Goal: Task Accomplishment & Management: Complete application form

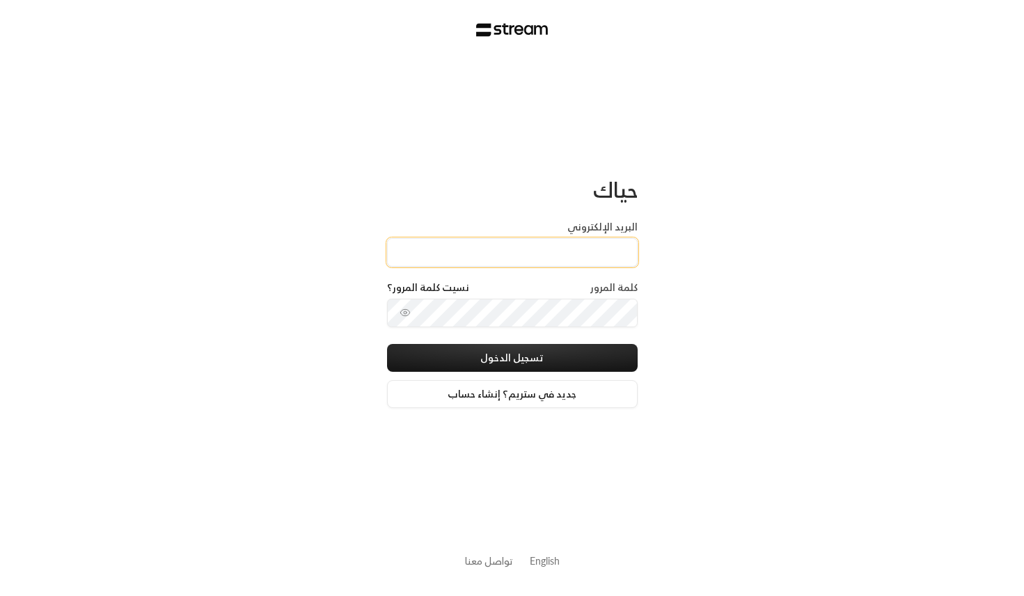
click at [486, 251] on input "البريد الإلكتروني" at bounding box center [512, 252] width 251 height 29
type input "[EMAIL_ADDRESS][DOMAIN_NAME]"
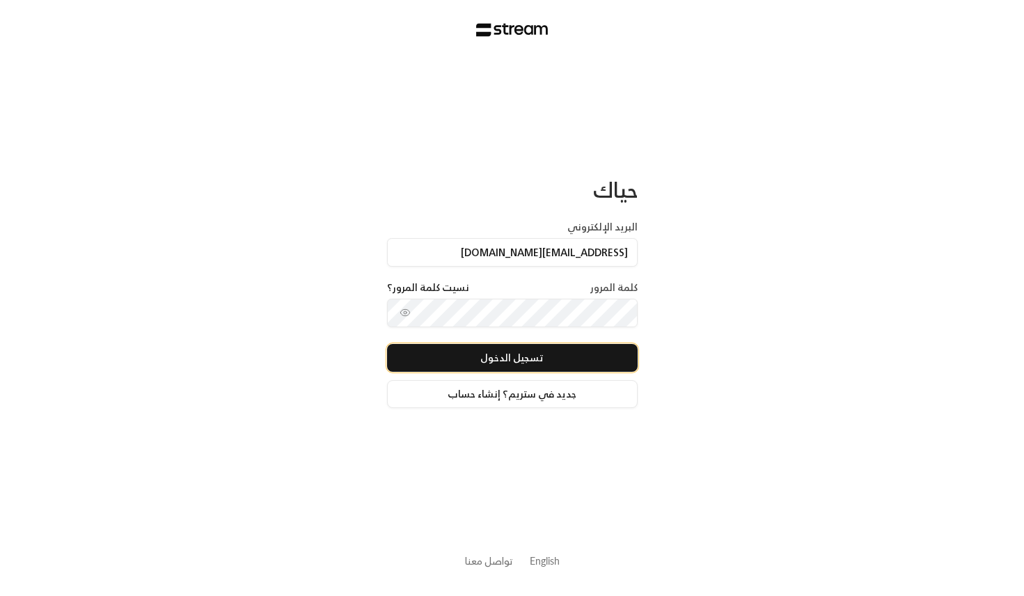
click at [495, 358] on button "تسجيل الدخول" at bounding box center [512, 358] width 251 height 28
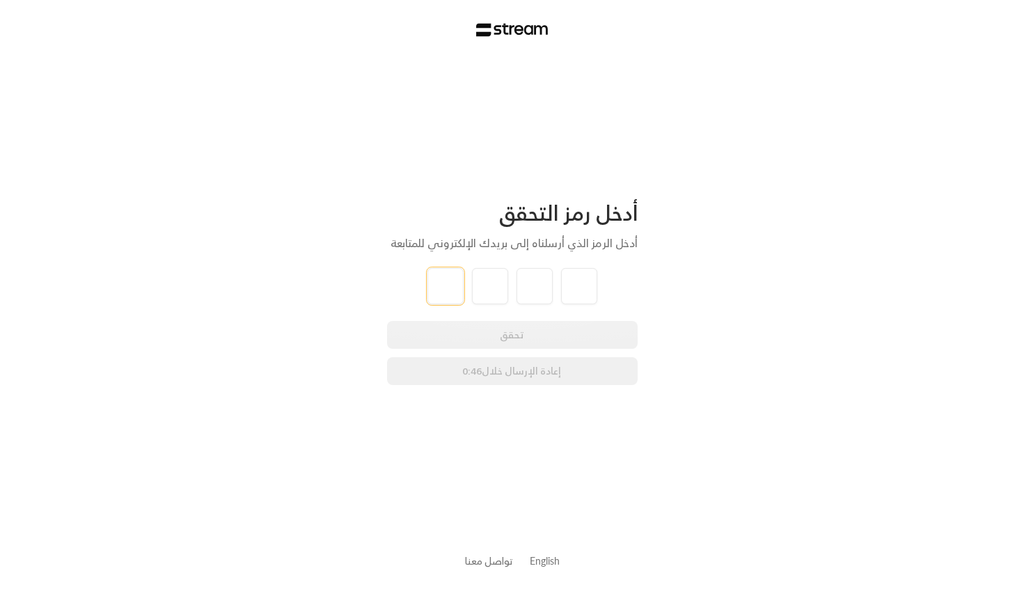
paste input "3"
type input "3"
type input "6"
type input "0"
type input "2"
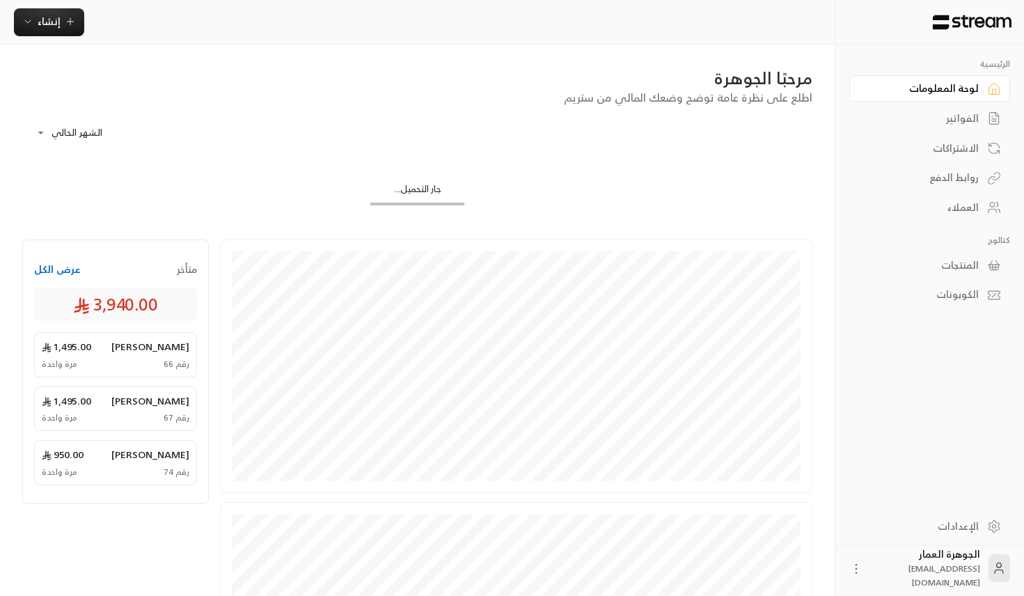
click at [940, 125] on div "الفواتير" at bounding box center [922, 118] width 112 height 14
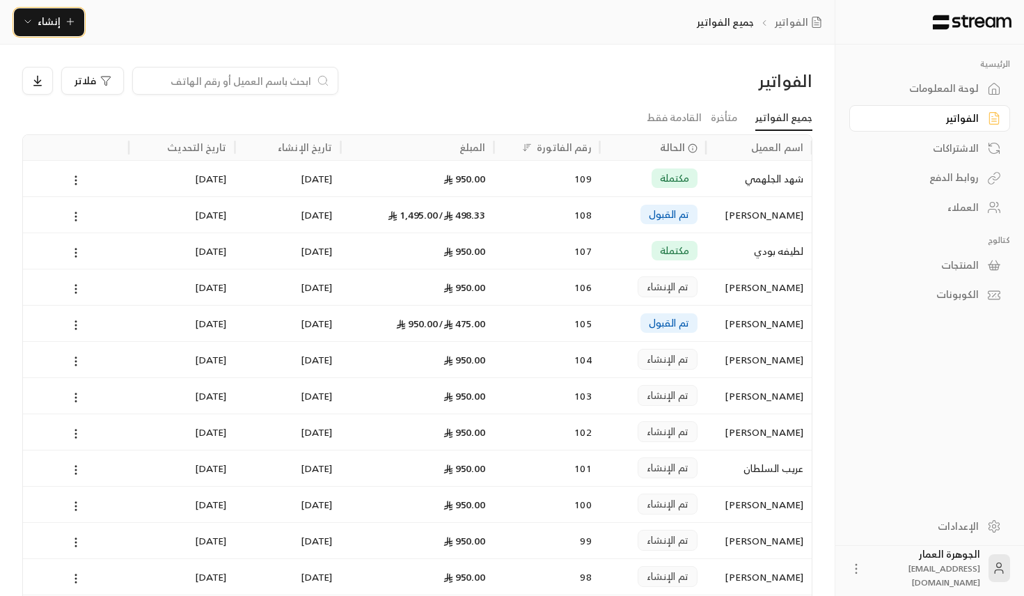
click at [61, 23] on span "إنشاء" at bounding box center [49, 21] width 54 height 17
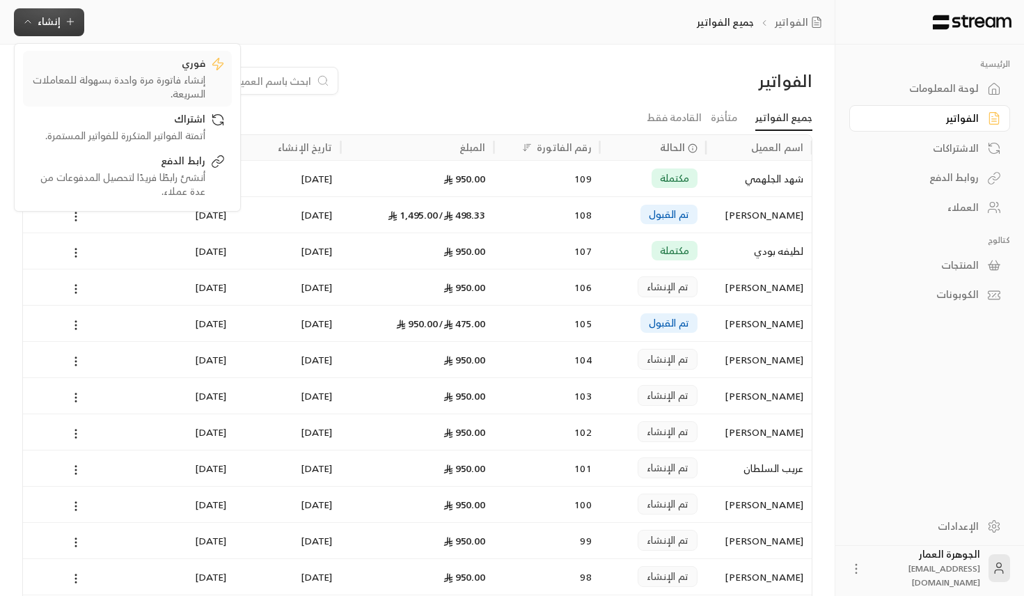
click at [119, 67] on div "فوري" at bounding box center [117, 64] width 175 height 17
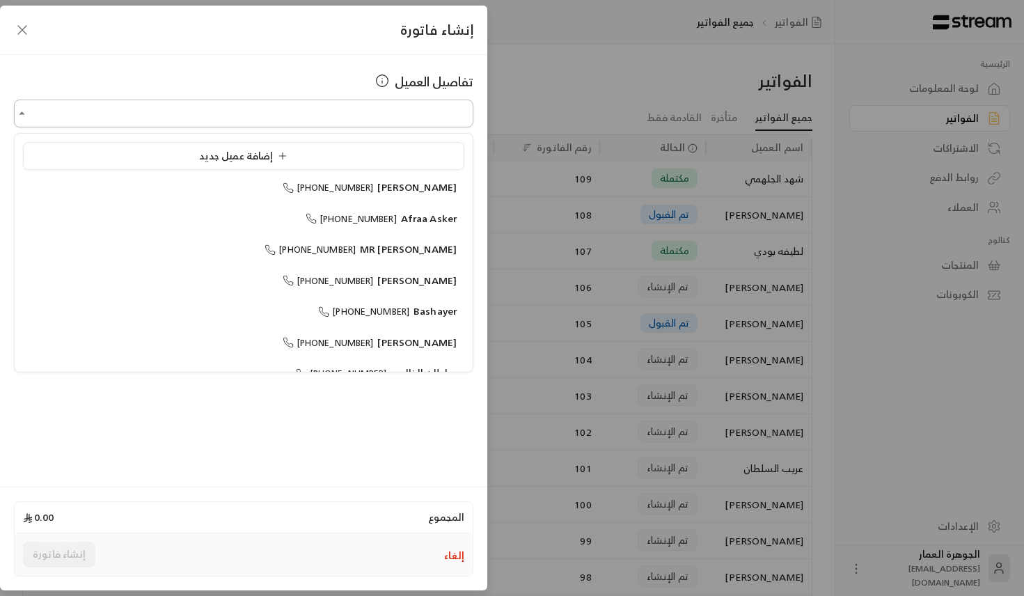
click at [420, 116] on input "اختر العميل" at bounding box center [243, 114] width 459 height 24
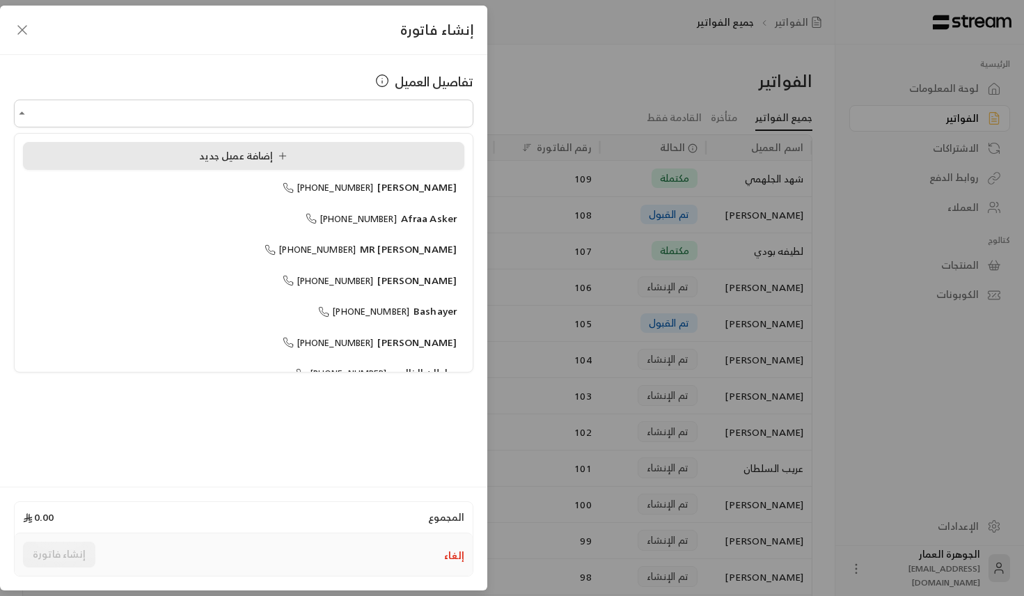
click at [216, 161] on span "إضافة عميل جديد" at bounding box center [246, 155] width 94 height 17
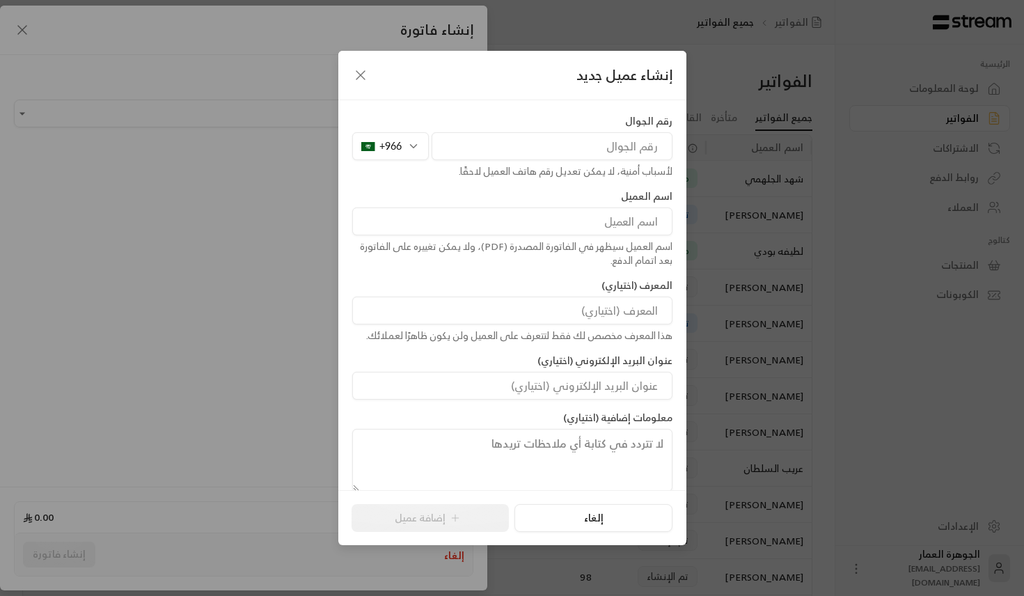
click at [406, 140] on div "+966" at bounding box center [390, 146] width 77 height 28
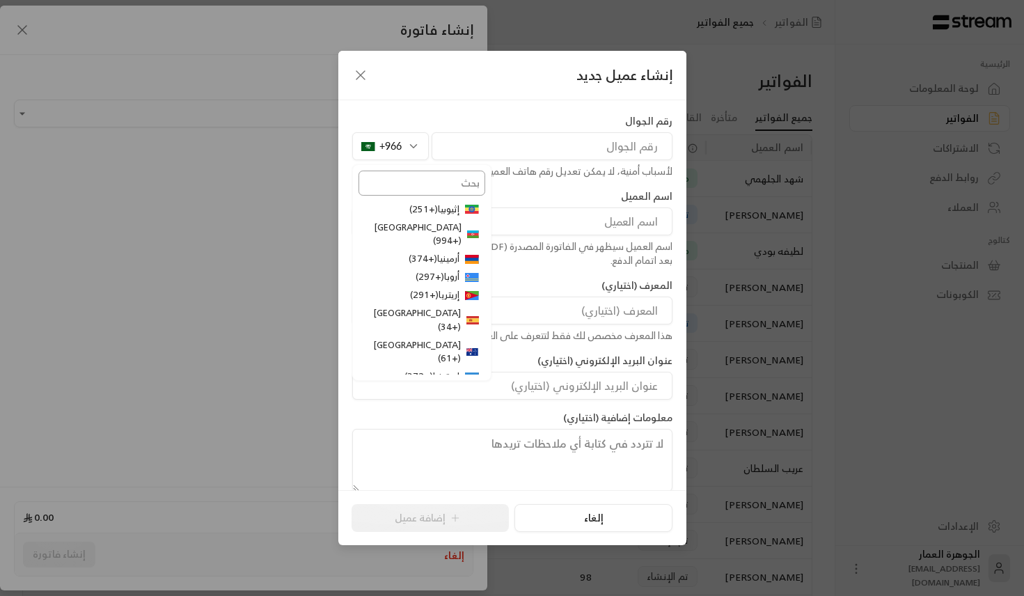
click at [415, 184] on input "text" at bounding box center [421, 183] width 127 height 25
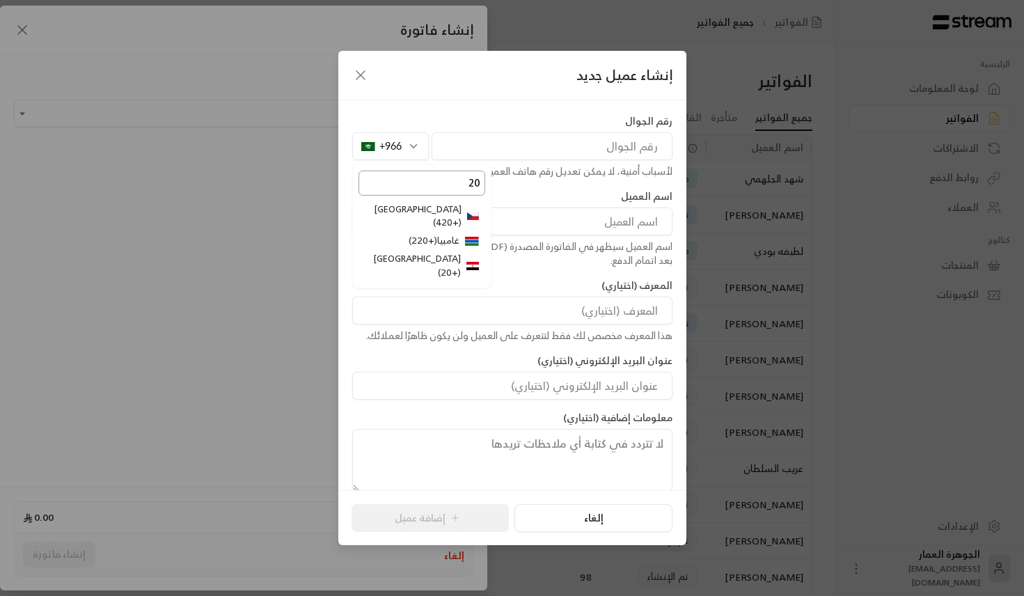
type input "20"
click at [449, 250] on li "مصر ( +20 )" at bounding box center [421, 266] width 127 height 32
click at [594, 144] on input "tel" at bounding box center [551, 146] width 241 height 28
paste input "1115746732"
type input "1115746732"
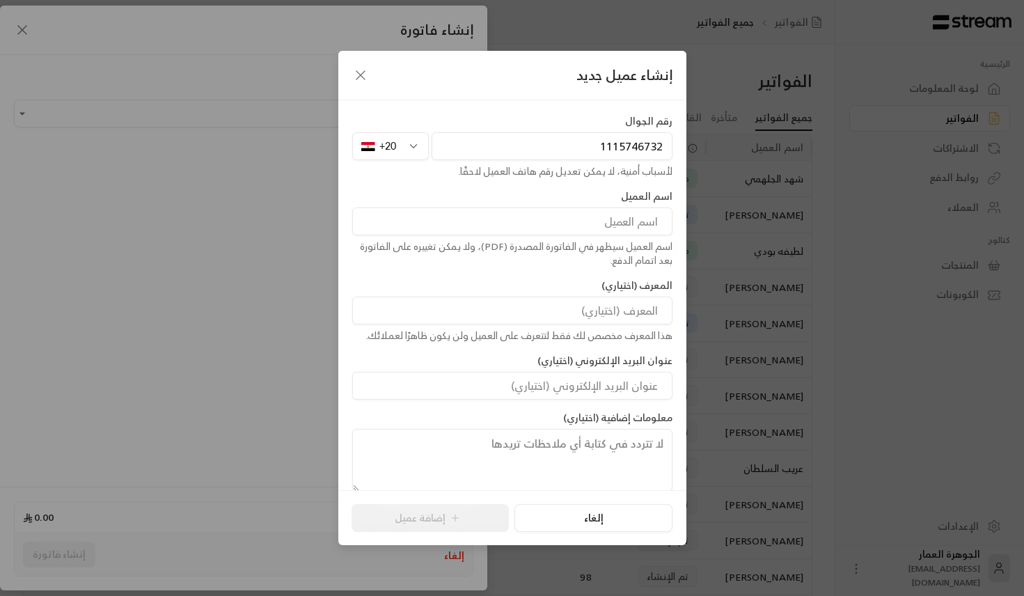
click at [623, 230] on input at bounding box center [512, 221] width 320 height 28
paste input "[PERSON_NAME]"
paste input "Elbrolosy"
type input "[PERSON_NAME]"
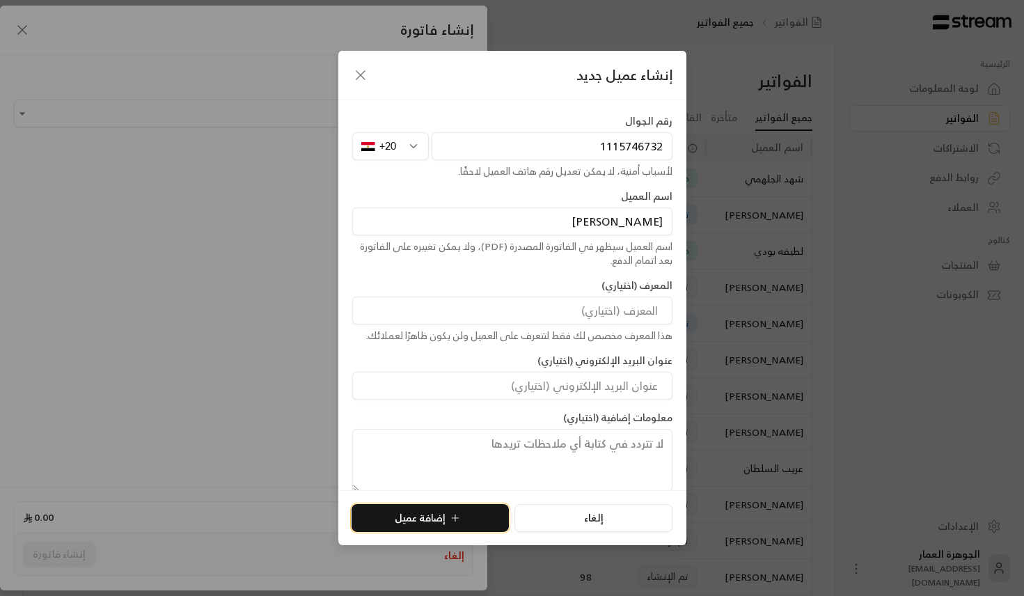
click at [455, 521] on icon "submit" at bounding box center [455, 517] width 11 height 11
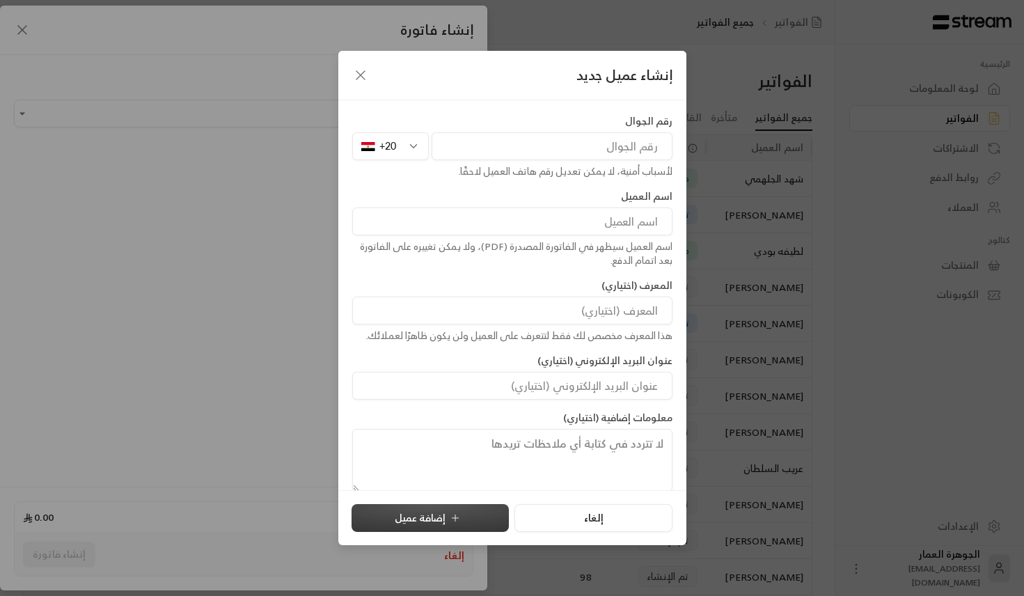
type input "**********"
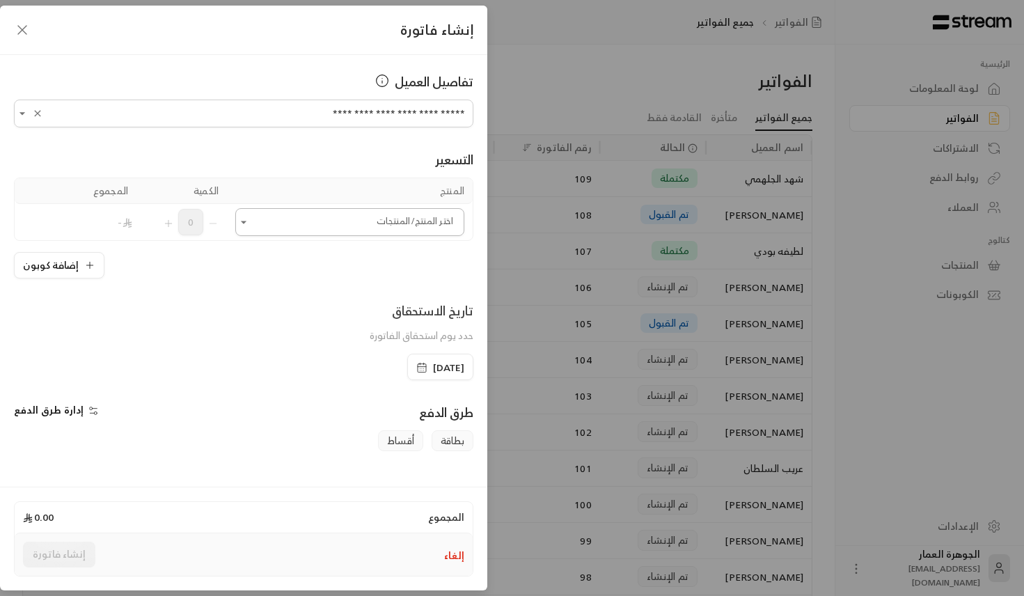
click at [431, 225] on input "اختر العميل" at bounding box center [349, 222] width 229 height 24
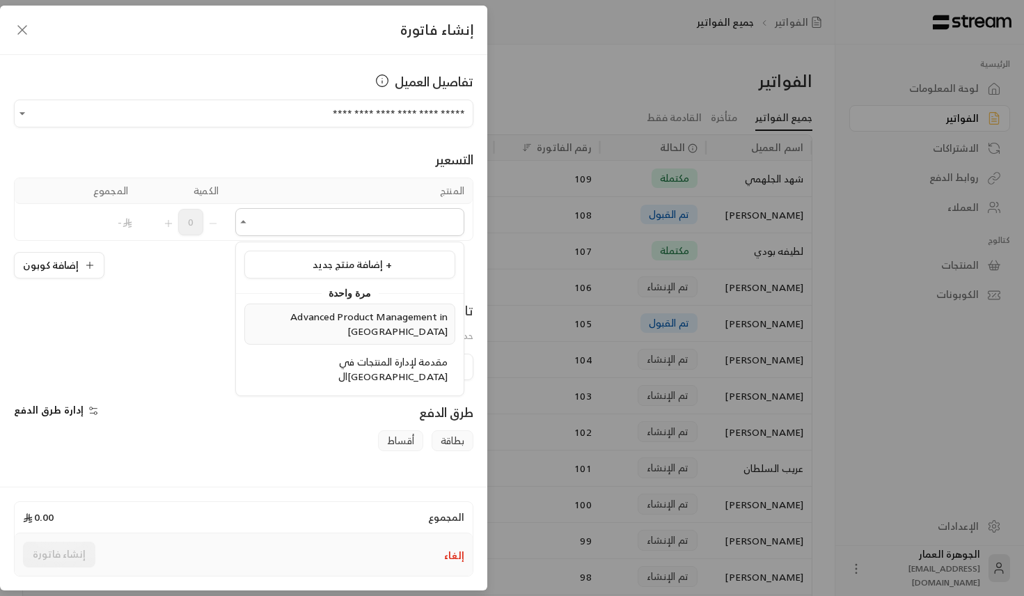
click at [390, 324] on span "Advanced Product Management in [GEOGRAPHIC_DATA]" at bounding box center [368, 324] width 157 height 32
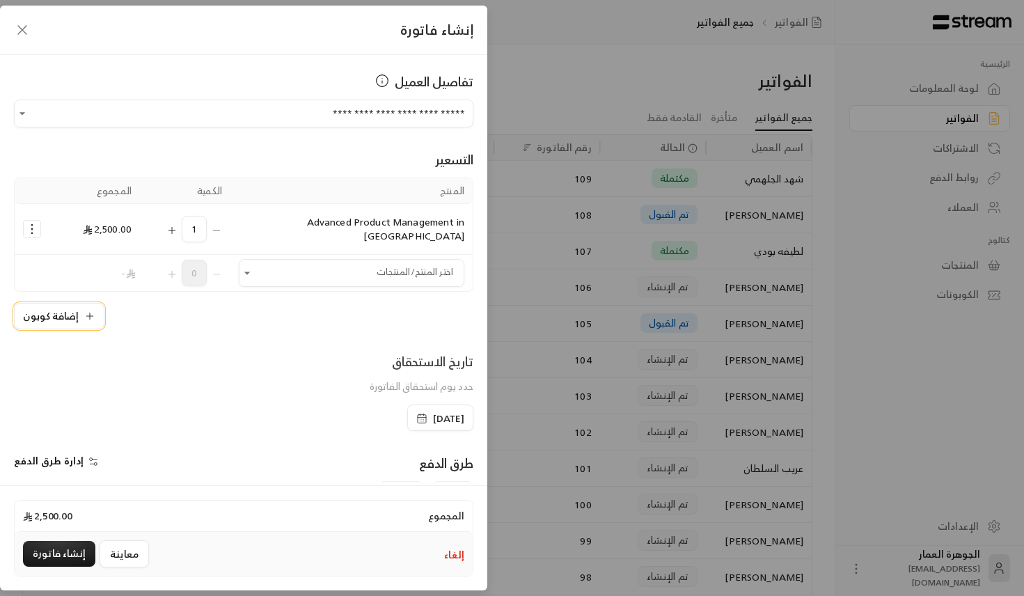
click at [81, 303] on button "إضافة كوبون" at bounding box center [59, 316] width 90 height 26
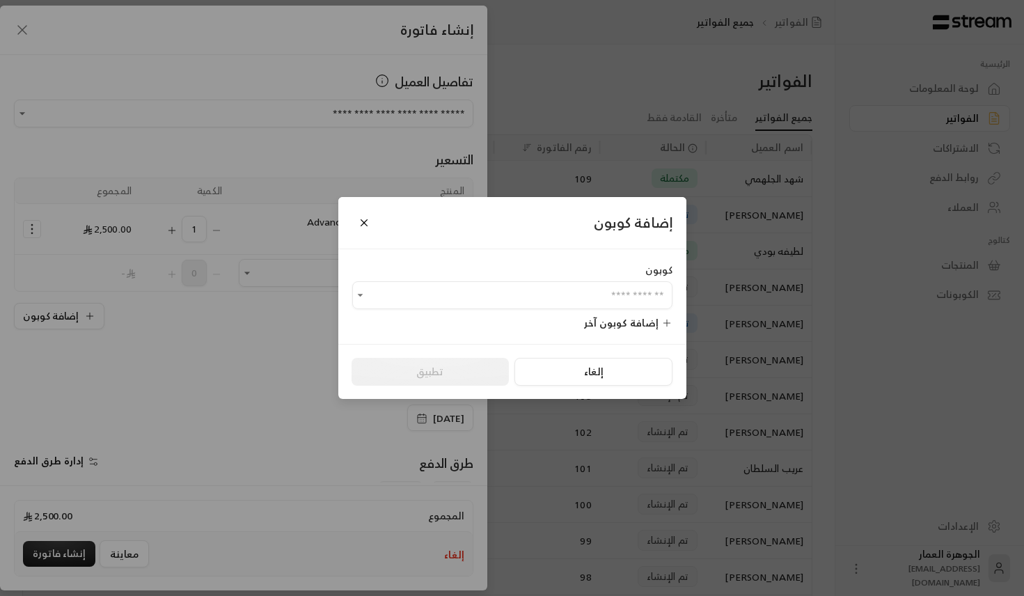
click at [440, 316] on div "إضافة كوبون آخر" at bounding box center [512, 322] width 320 height 15
click at [440, 299] on input "اختر العميل" at bounding box center [512, 295] width 320 height 24
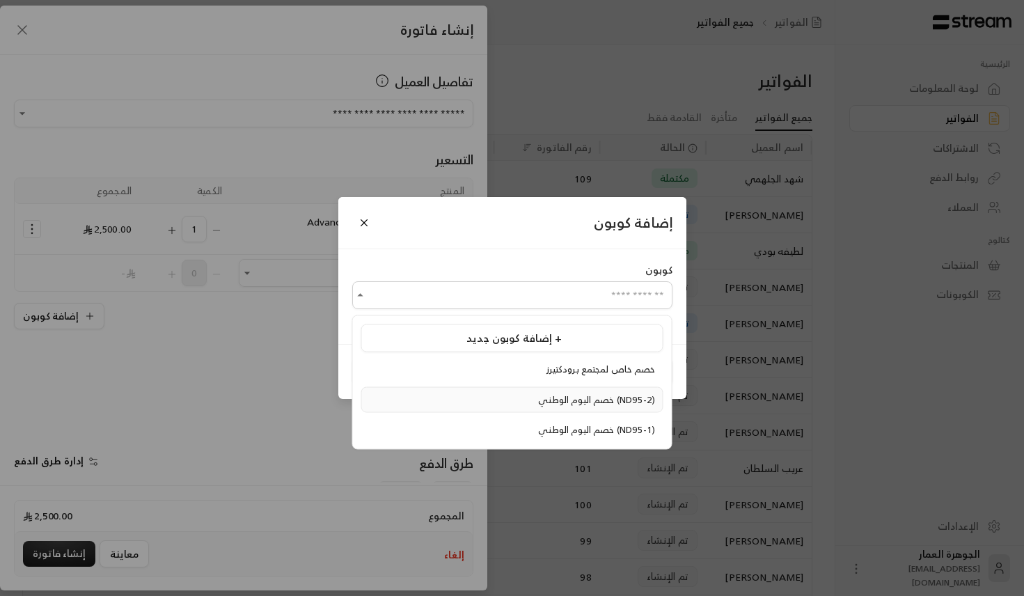
click at [538, 404] on span "خصم اليوم الوطني (ND95-2)" at bounding box center [596, 399] width 117 height 16
type input "**********"
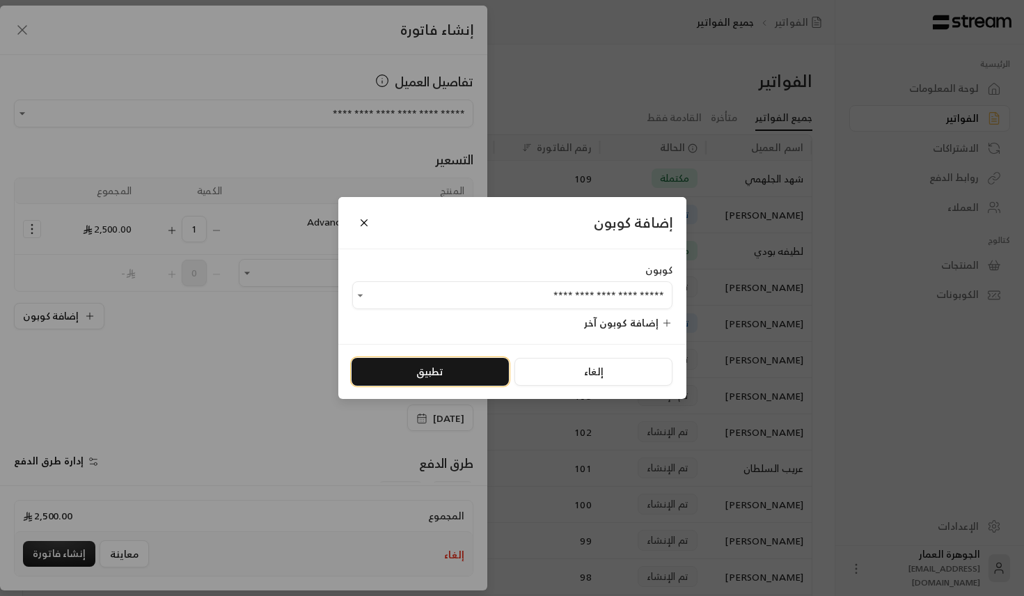
click at [425, 380] on button "تطبيق" at bounding box center [429, 372] width 157 height 28
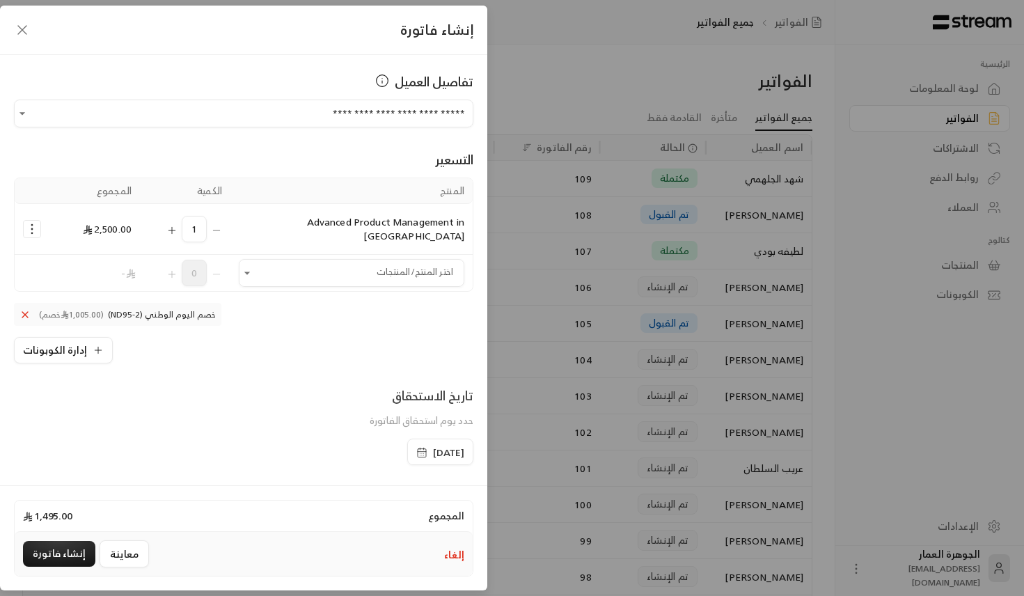
click at [433, 445] on span "[DATE]" at bounding box center [448, 452] width 31 height 14
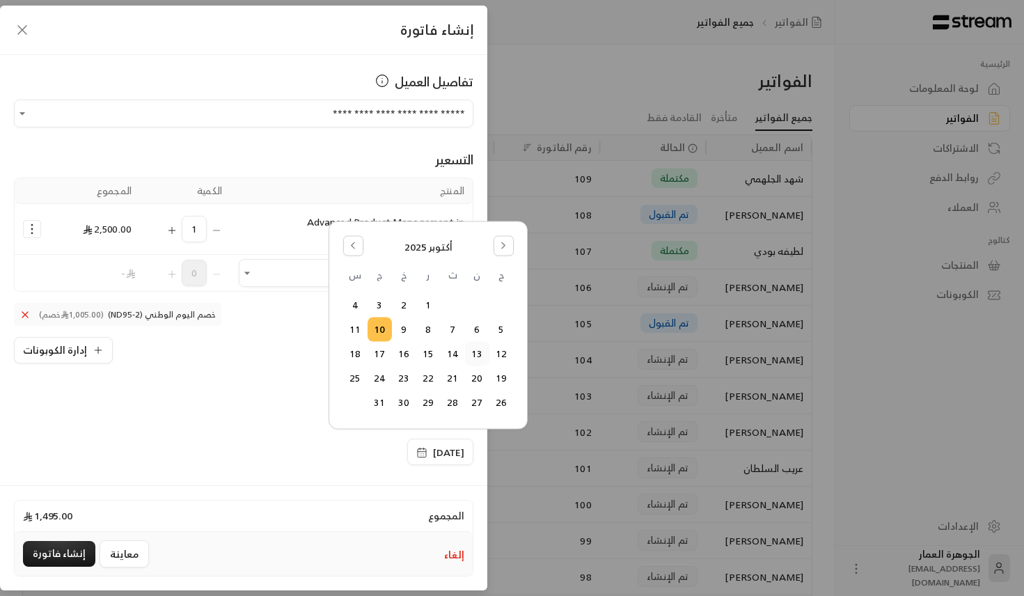
click at [474, 351] on button "13" at bounding box center [477, 353] width 23 height 23
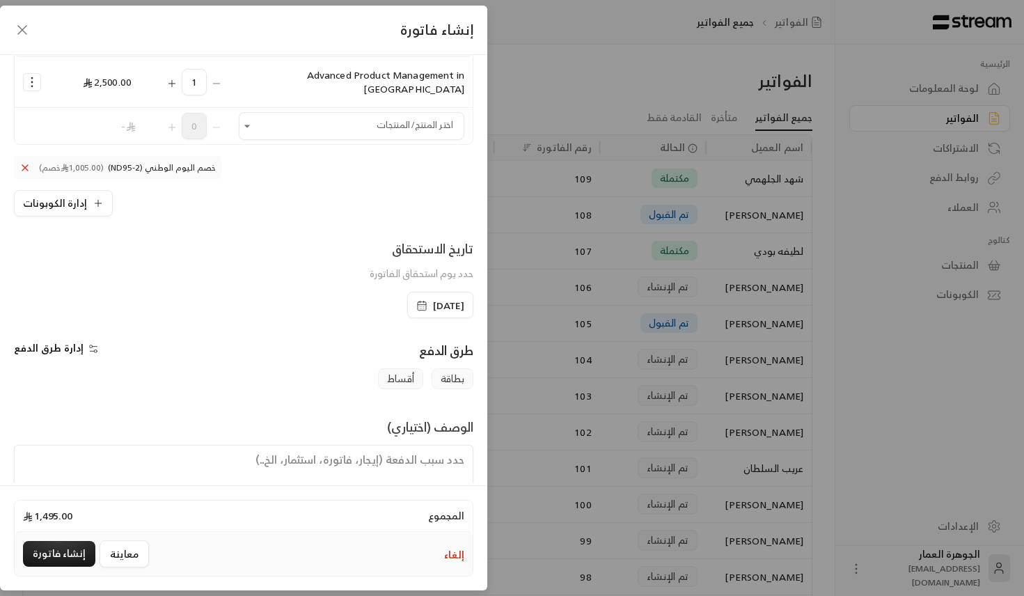
scroll to position [175, 0]
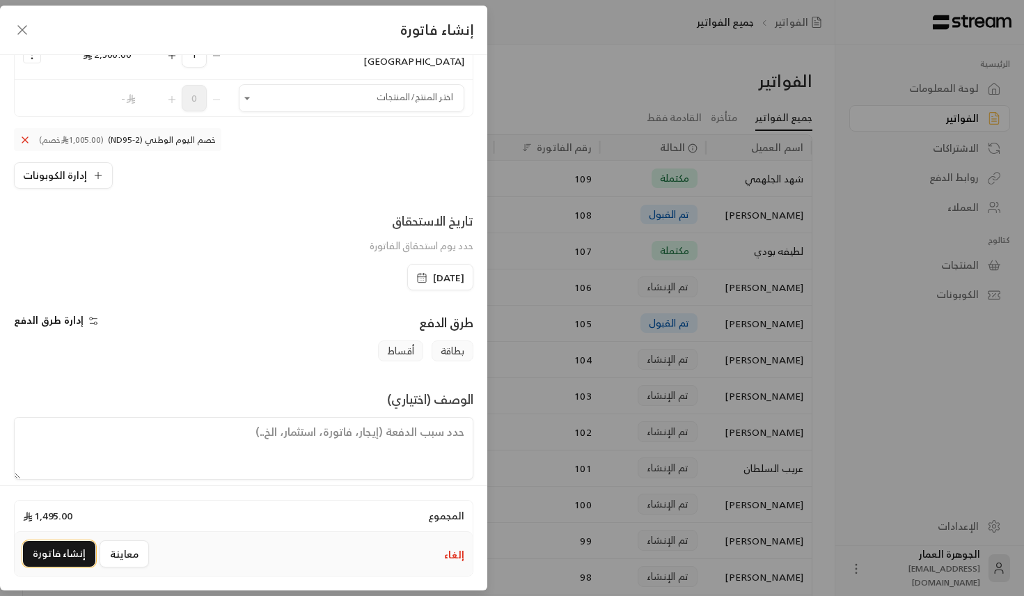
click at [56, 554] on button "إنشاء فاتورة" at bounding box center [59, 554] width 72 height 26
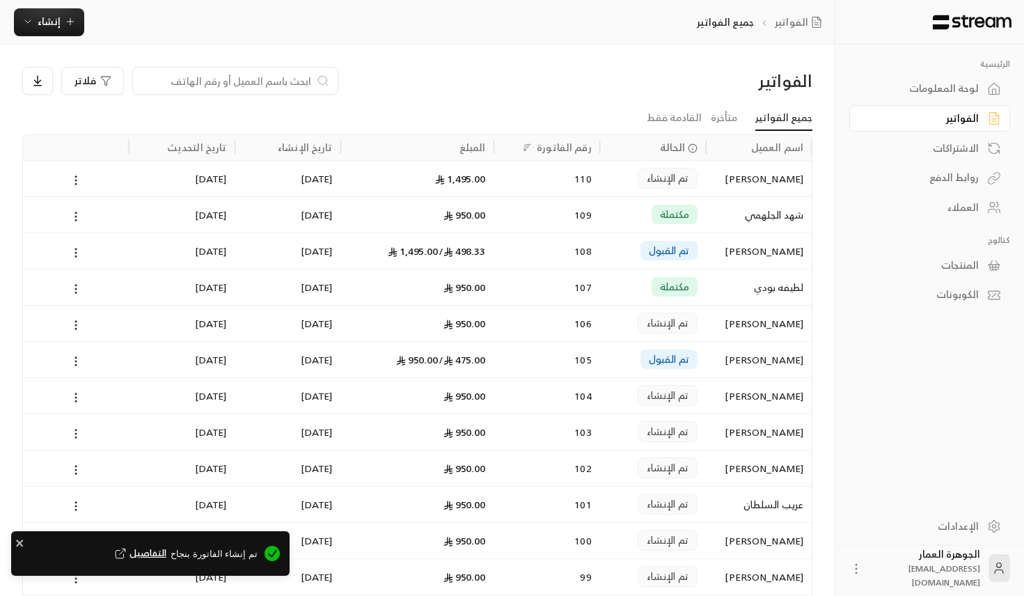
click at [127, 553] on icon "Notifications Alt+T" at bounding box center [120, 553] width 13 height 13
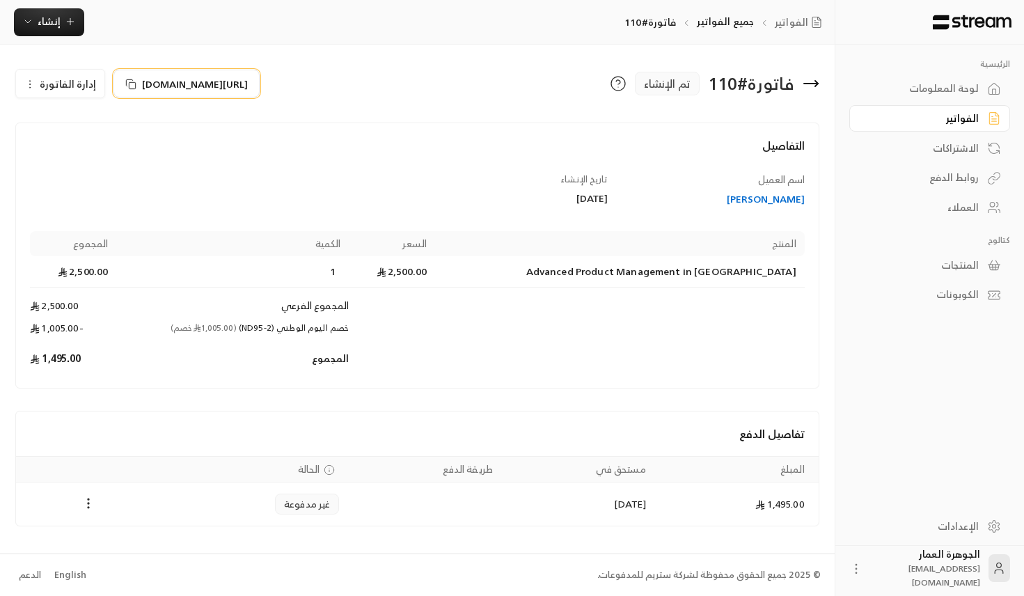
click at [151, 83] on span "[URL][DOMAIN_NAME]" at bounding box center [195, 84] width 106 height 15
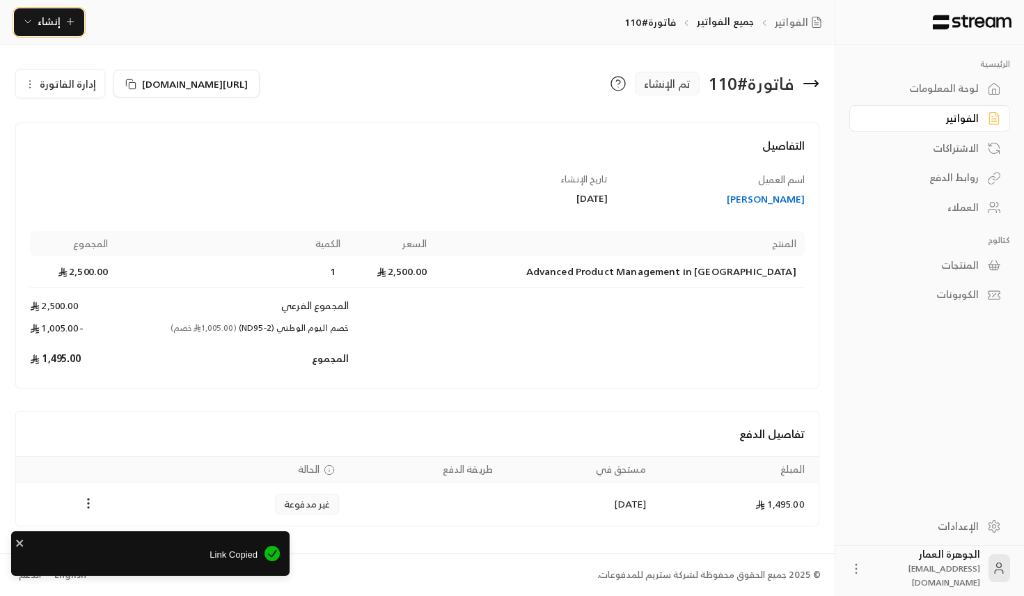
click at [45, 20] on span "إنشاء" at bounding box center [49, 21] width 23 height 17
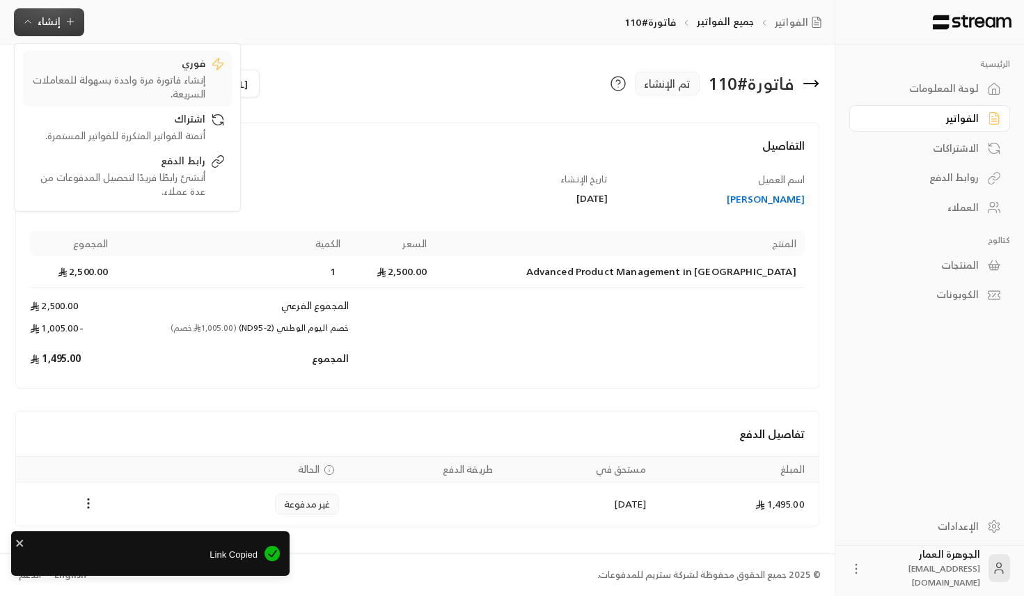
click at [178, 74] on div "إنشاء فاتورة مرة واحدة بسهولة للمعاملات السريعة." at bounding box center [117, 87] width 175 height 28
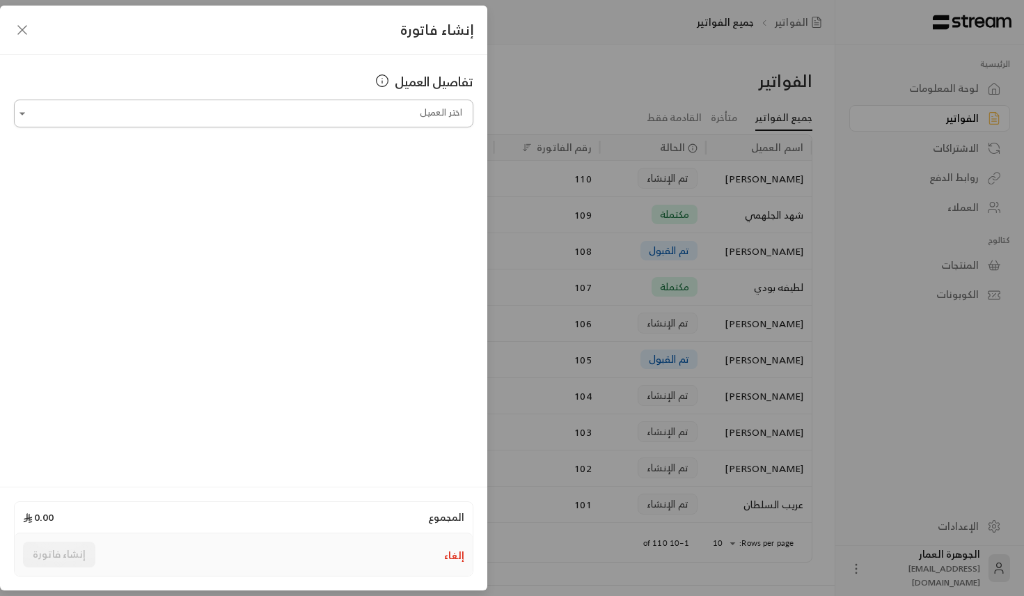
click at [327, 123] on input "اختر العميل" at bounding box center [243, 114] width 459 height 24
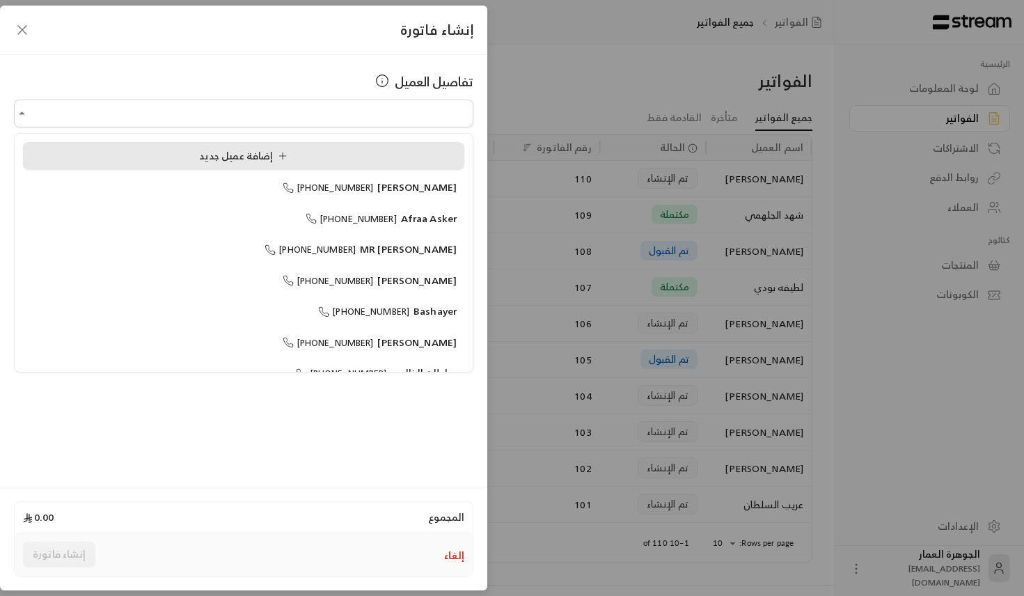
click at [194, 146] on li "إضافة عميل جديد" at bounding box center [243, 156] width 441 height 28
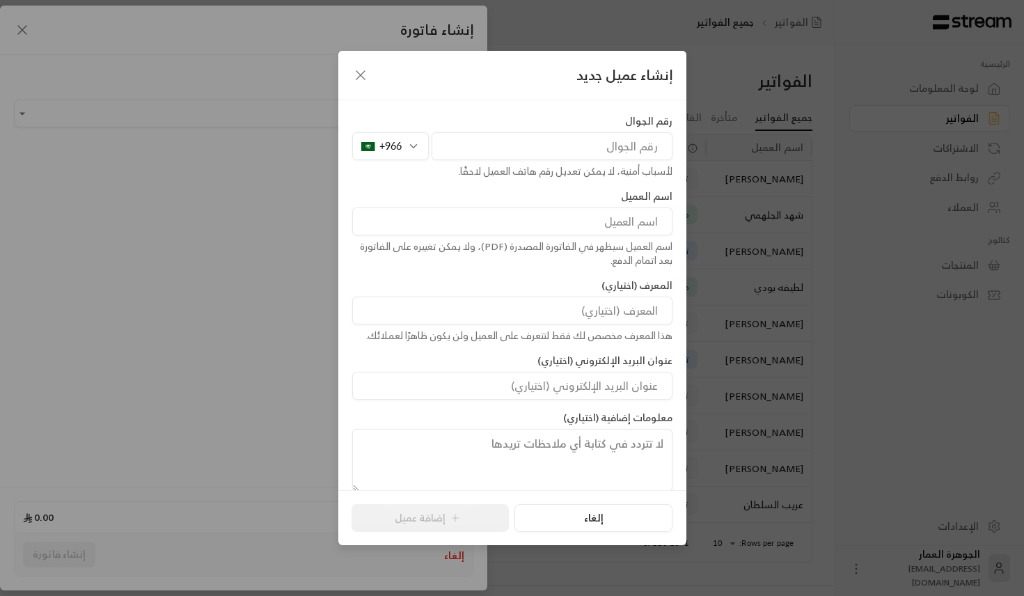
click at [495, 145] on input "tel" at bounding box center [551, 146] width 241 height 28
click at [375, 152] on div "+966" at bounding box center [390, 146] width 77 height 28
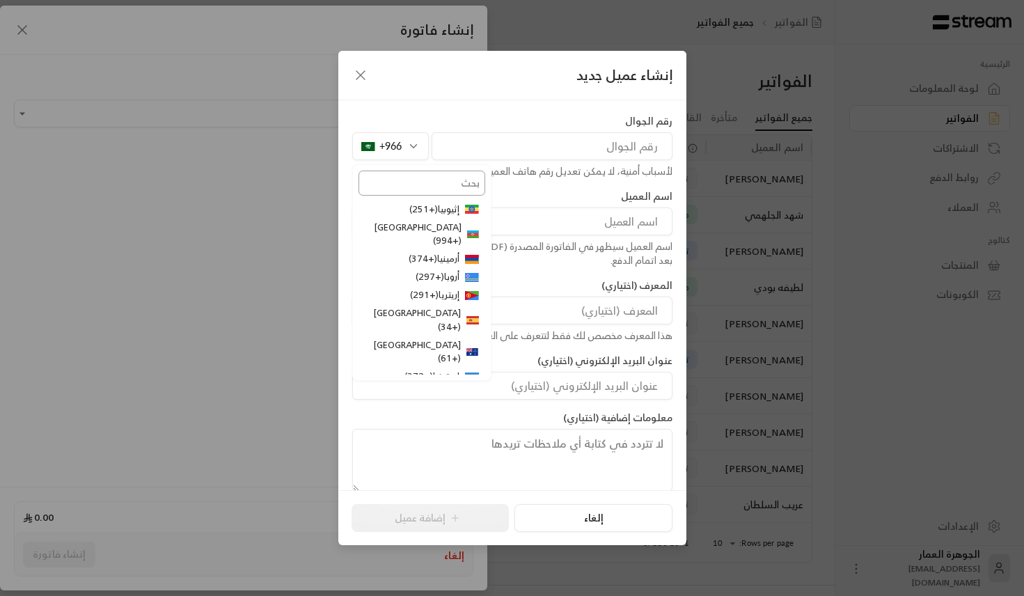
click at [418, 183] on input "text" at bounding box center [421, 183] width 127 height 25
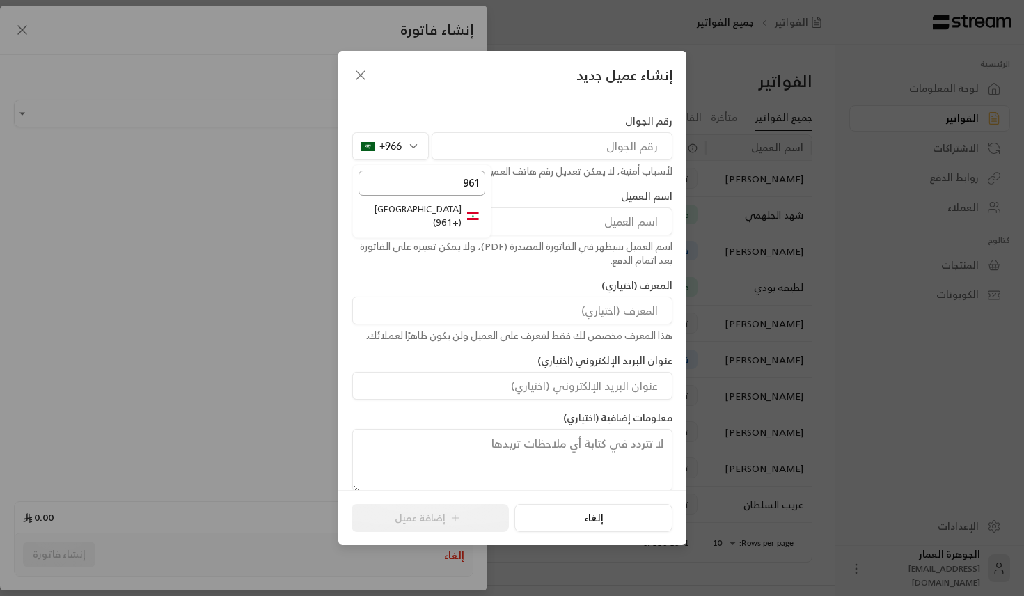
type input "961"
click at [458, 212] on li "لبنان ( +961 )" at bounding box center [421, 216] width 127 height 32
click at [496, 147] on input "tel" at bounding box center [551, 146] width 241 height 28
paste input "78870512"
type input "78870512"
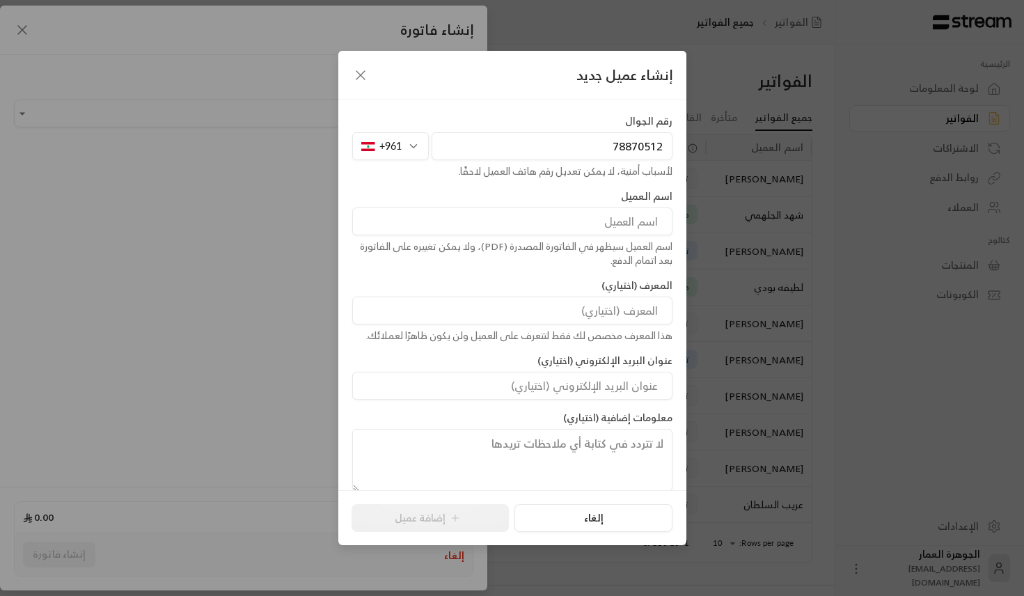
click at [582, 230] on input at bounding box center [512, 221] width 320 height 28
paste input "[PERSON_NAME]"
paste input "Tekriti"
type input "[PERSON_NAME]"
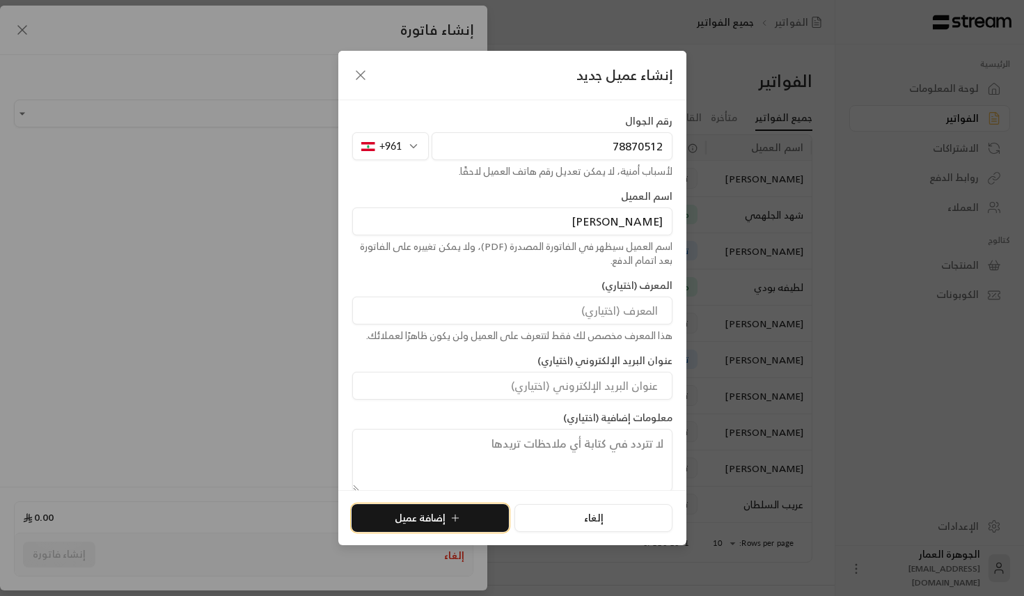
click at [463, 509] on button "إضافة عميل" at bounding box center [429, 518] width 157 height 28
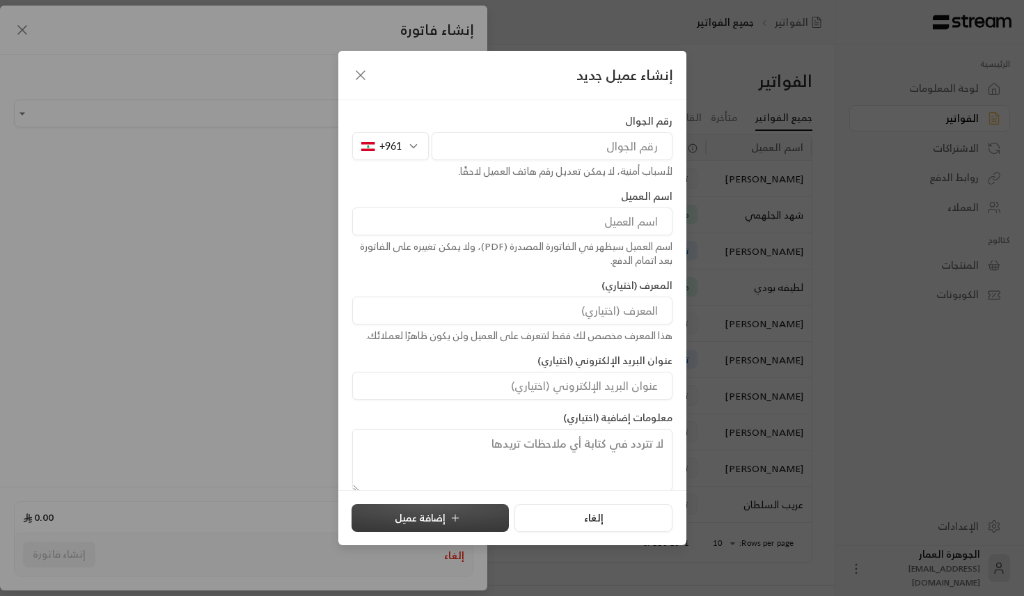
type input "**********"
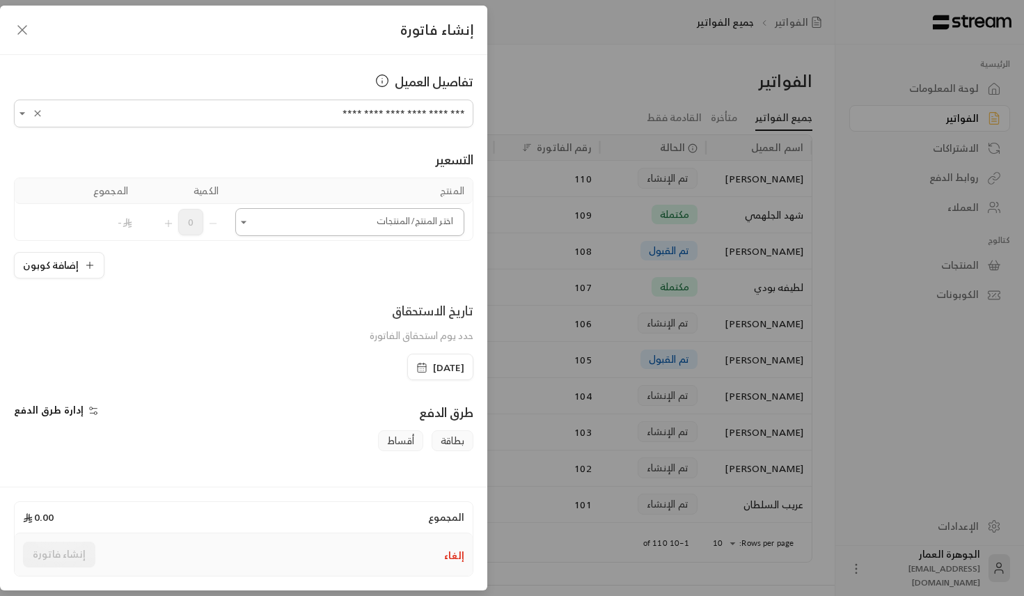
click at [389, 222] on input "اختر العميل" at bounding box center [349, 222] width 229 height 24
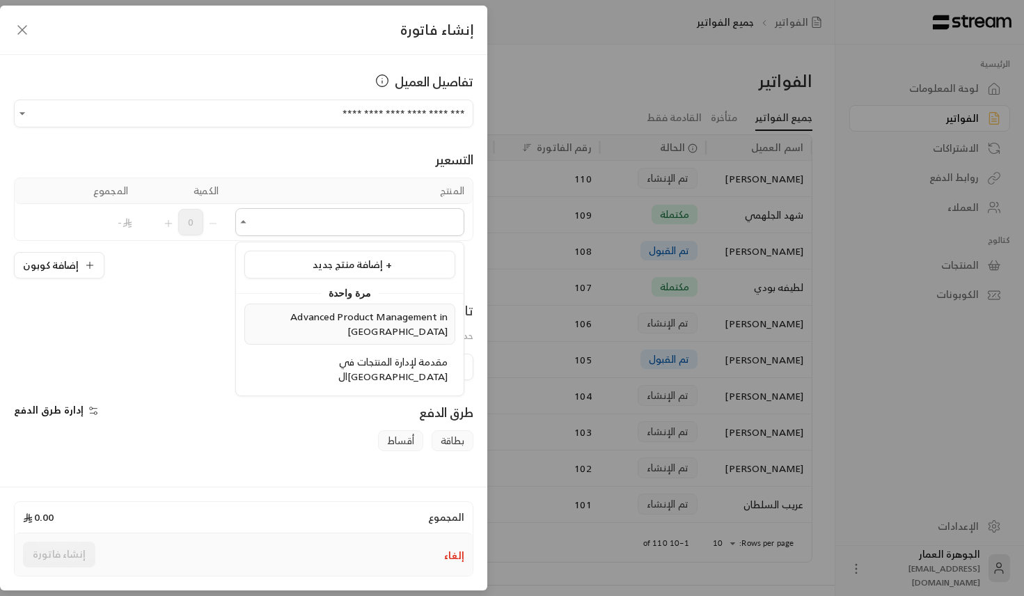
click at [355, 324] on span "Advanced Product Management in [GEOGRAPHIC_DATA]" at bounding box center [368, 324] width 157 height 32
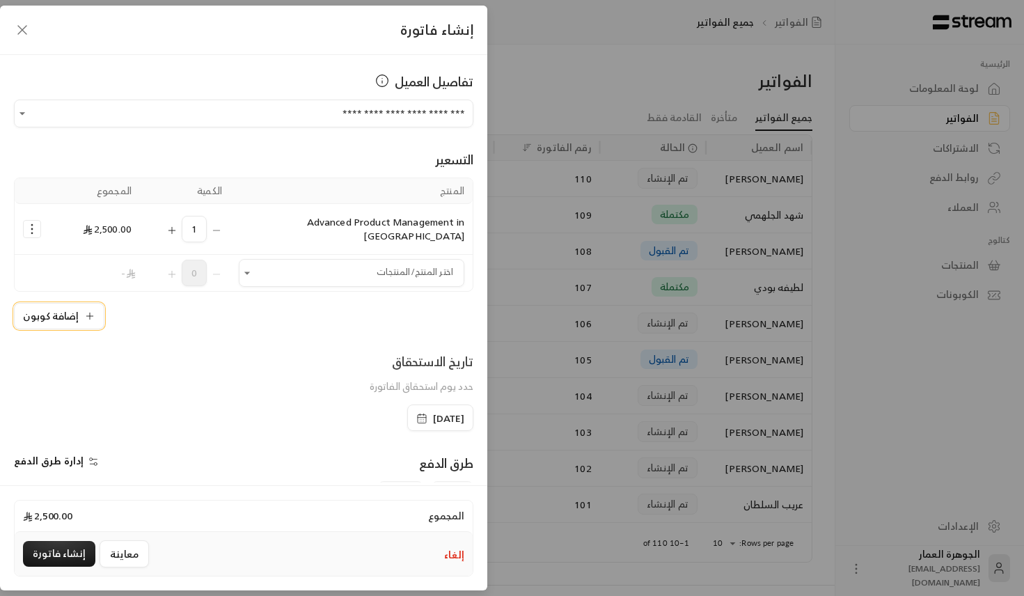
click at [58, 311] on button "إضافة كوبون" at bounding box center [59, 316] width 90 height 26
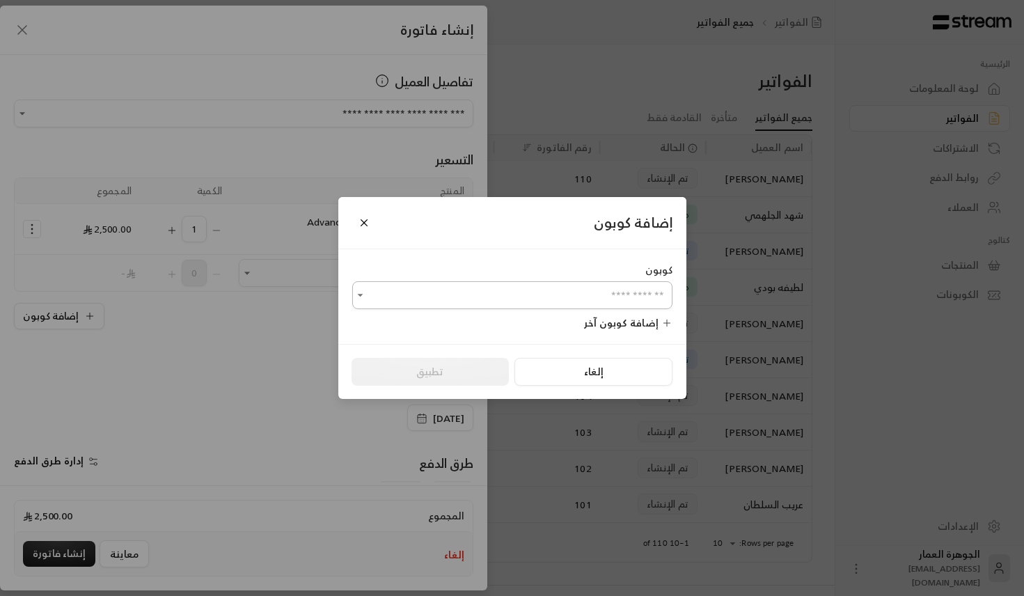
click at [585, 298] on input "اختر العميل" at bounding box center [512, 295] width 320 height 24
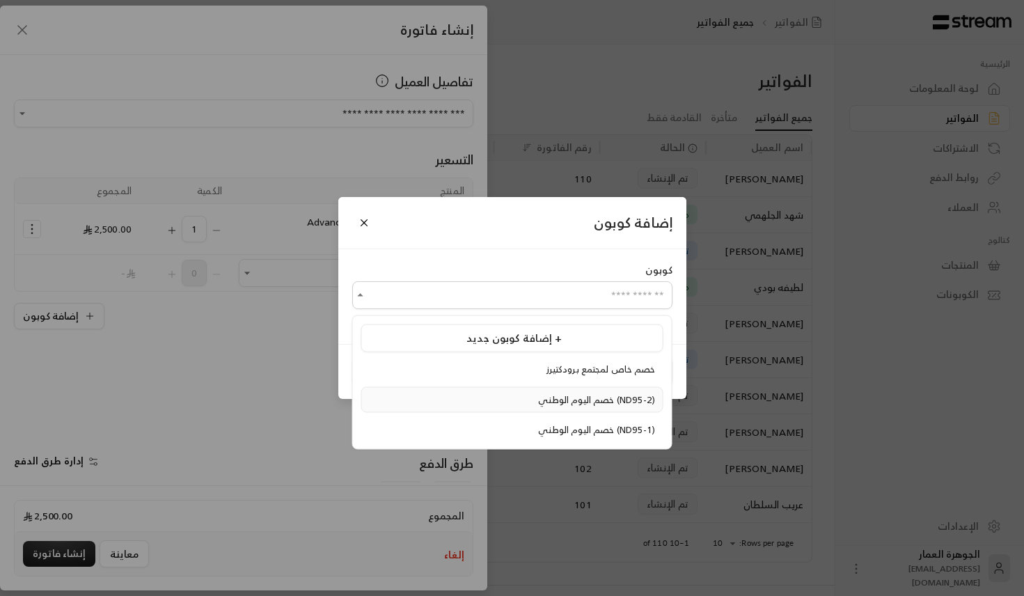
click at [491, 409] on li "خصم اليوم الوطني (ND95-2)" at bounding box center [512, 399] width 302 height 26
type input "**********"
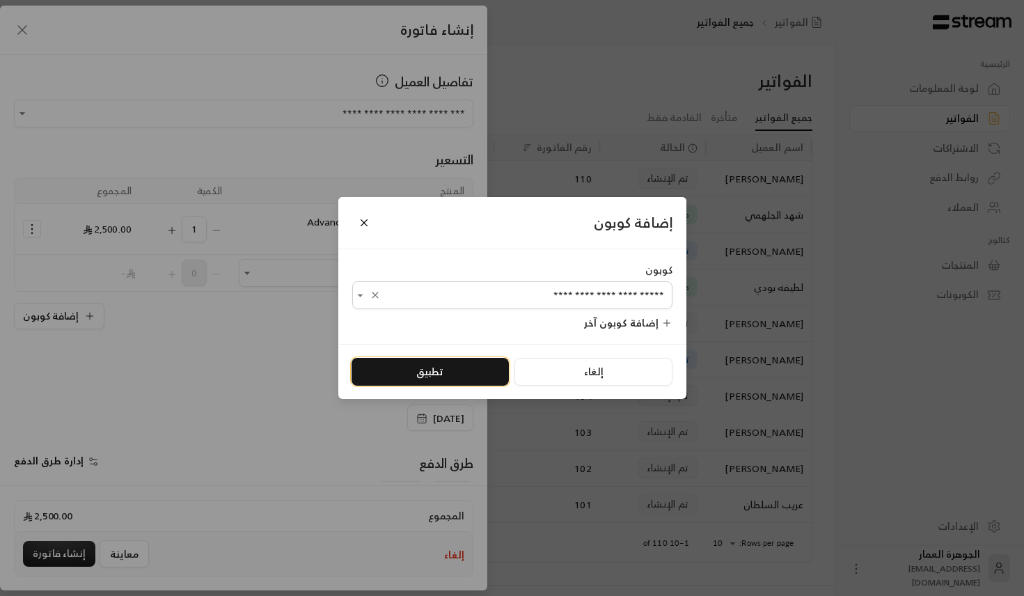
click at [447, 360] on button "تطبيق" at bounding box center [429, 372] width 157 height 28
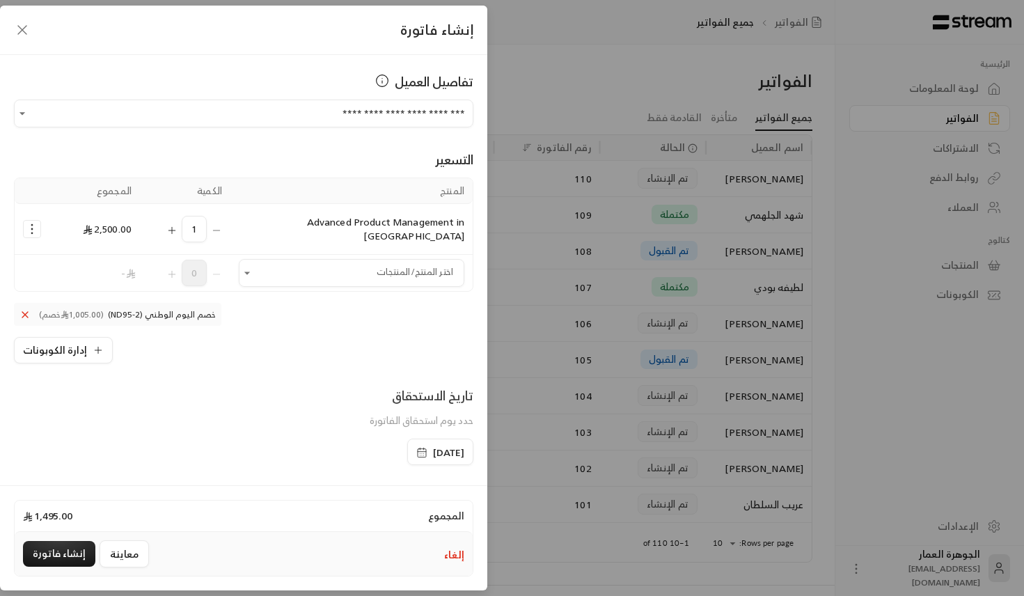
click at [420, 438] on div "[DATE]" at bounding box center [440, 451] width 66 height 26
click at [407, 447] on div "[DATE]" at bounding box center [440, 451] width 66 height 26
click at [416, 447] on icon "button" at bounding box center [421, 452] width 11 height 11
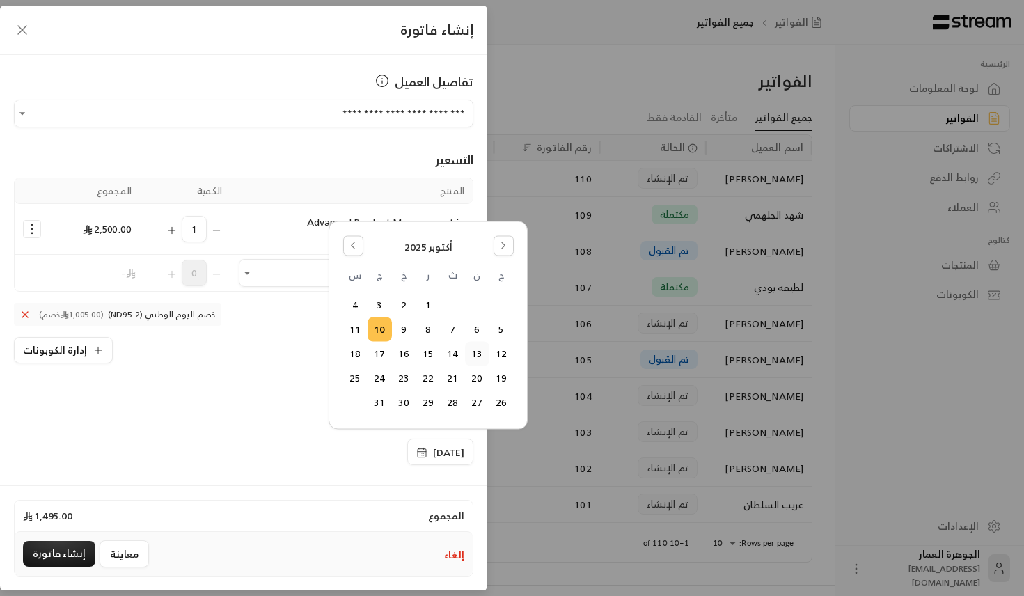
click at [477, 359] on button "13" at bounding box center [477, 353] width 23 height 23
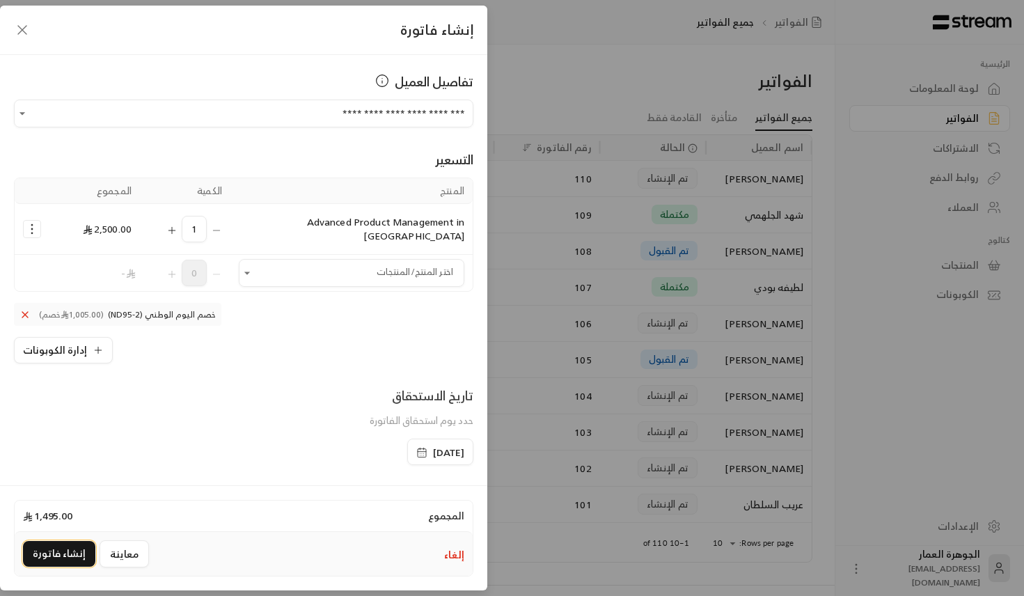
click at [58, 550] on button "إنشاء فاتورة" at bounding box center [59, 554] width 72 height 26
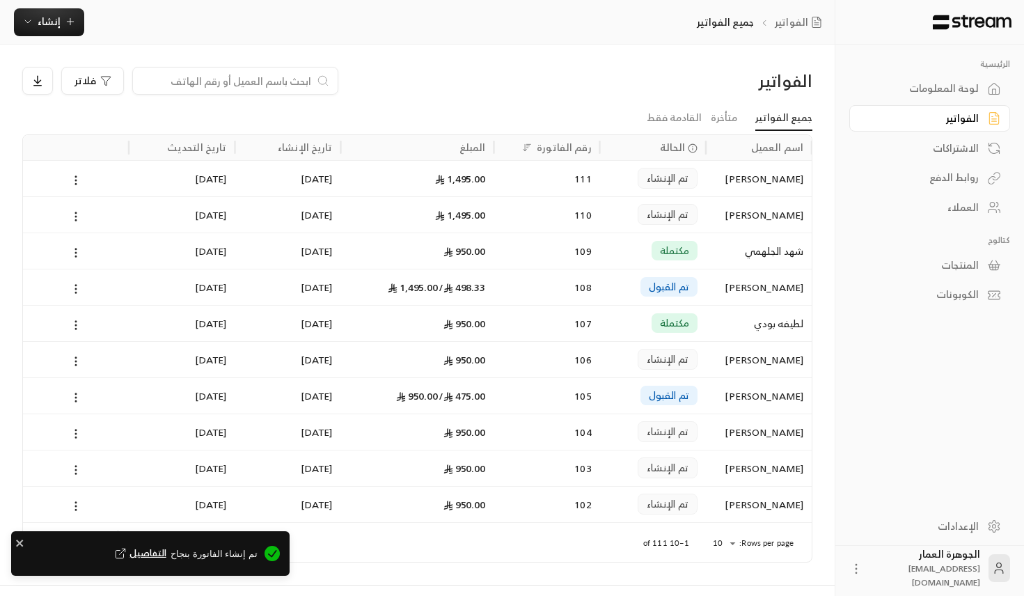
click at [166, 551] on span "التفاصيل" at bounding box center [139, 553] width 54 height 14
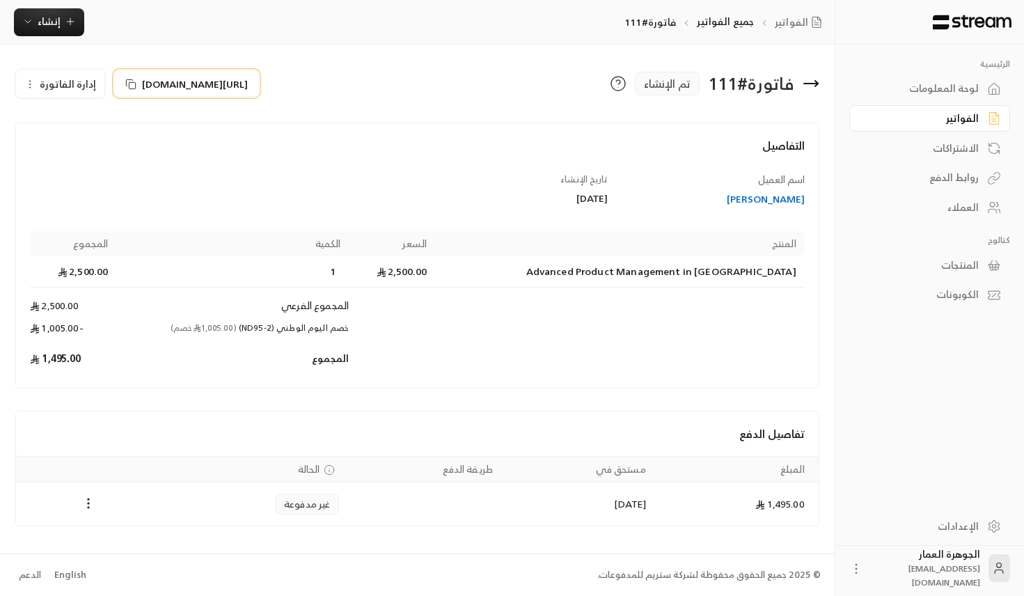
click at [131, 81] on icon at bounding box center [130, 84] width 11 height 11
click at [63, 10] on button "إنشاء" at bounding box center [49, 22] width 70 height 28
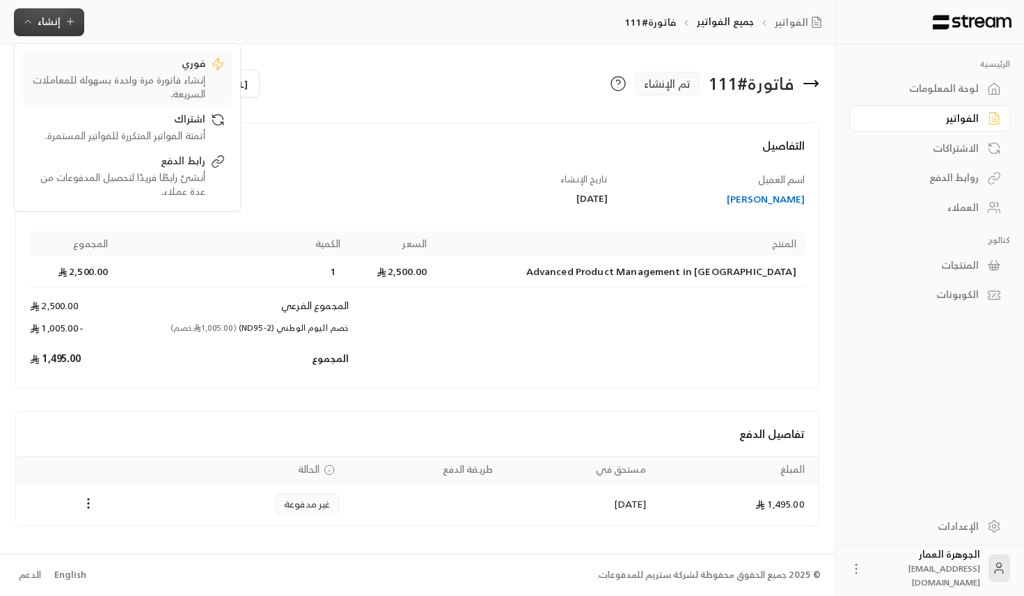
click at [196, 68] on div "فوري" at bounding box center [117, 64] width 175 height 17
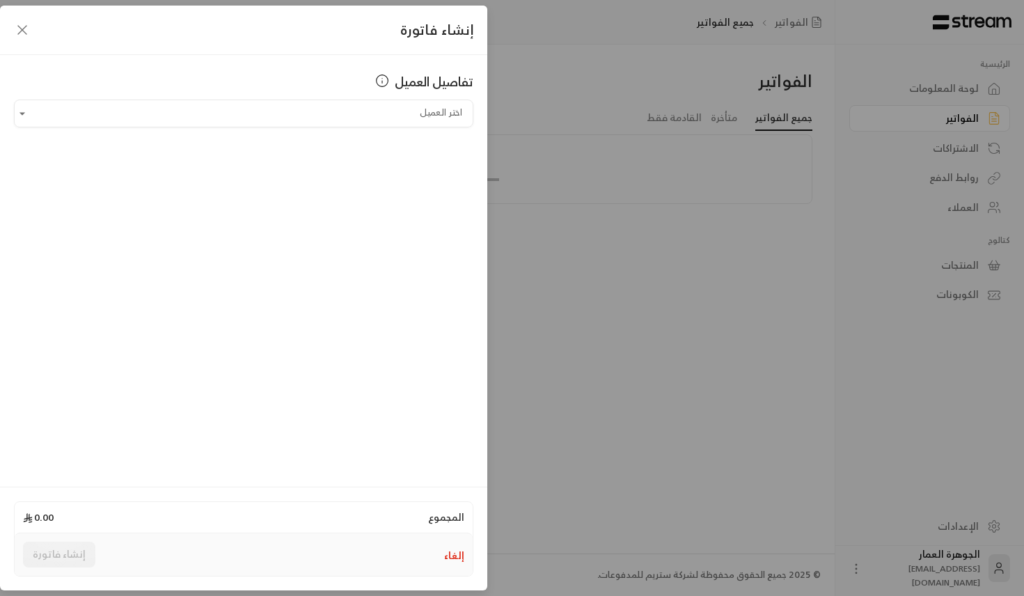
click at [459, 96] on div "تفاصيل العميل" at bounding box center [243, 86] width 459 height 28
click at [419, 127] on div "اختر العميل" at bounding box center [243, 114] width 459 height 28
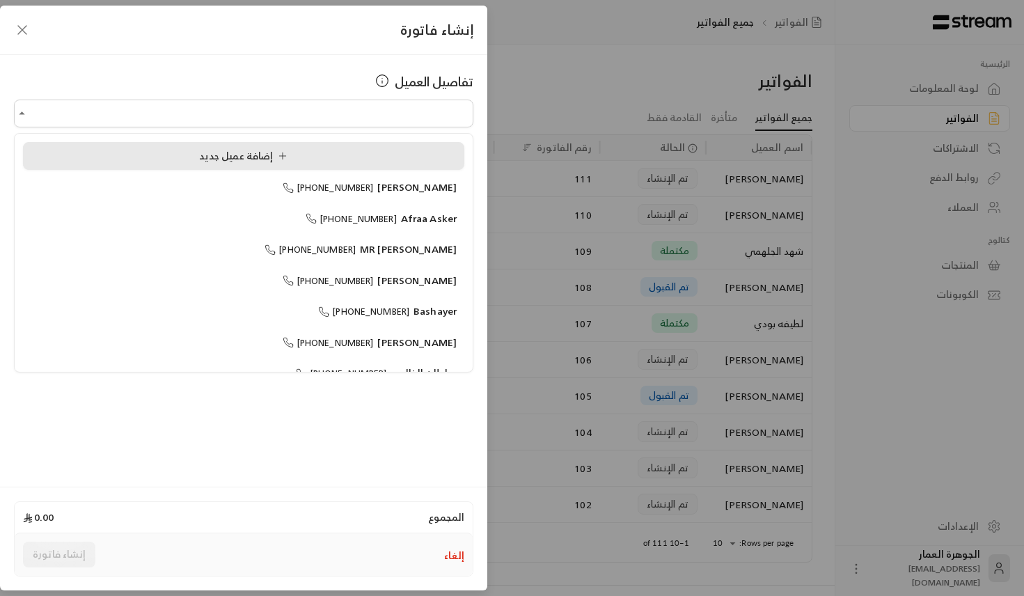
click at [371, 156] on div "إضافة عميل جديد" at bounding box center [244, 156] width 426 height 15
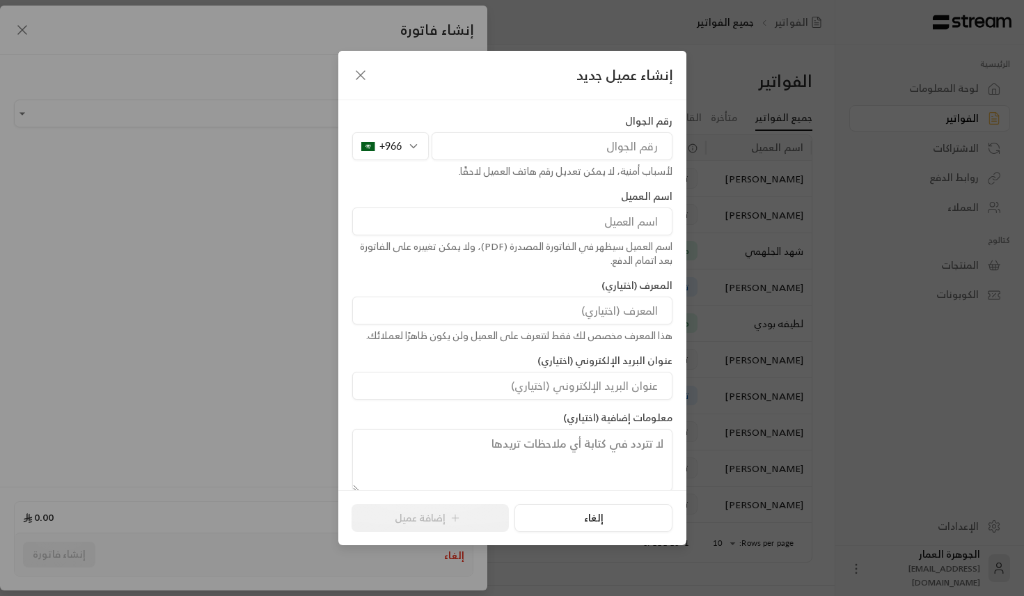
click at [614, 157] on input "tel" at bounding box center [551, 146] width 241 height 28
paste input "560606546"
type input "560606546"
click at [623, 218] on input at bounding box center [512, 221] width 320 height 28
type input "["
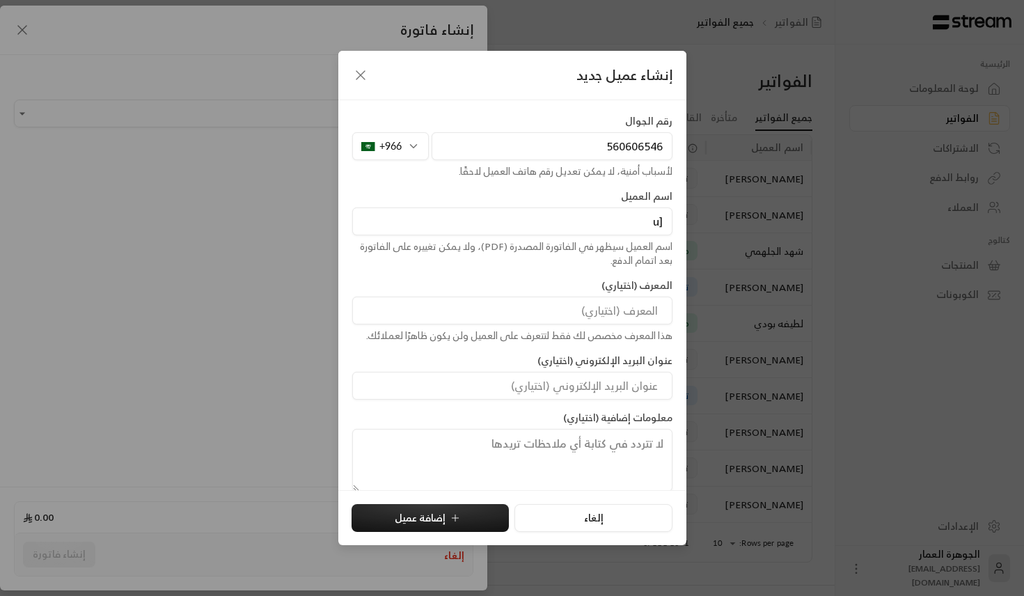
type input "["
type input "[PERSON_NAME]"
click at [466, 518] on button "إضافة عميل" at bounding box center [429, 518] width 157 height 28
type input "**********"
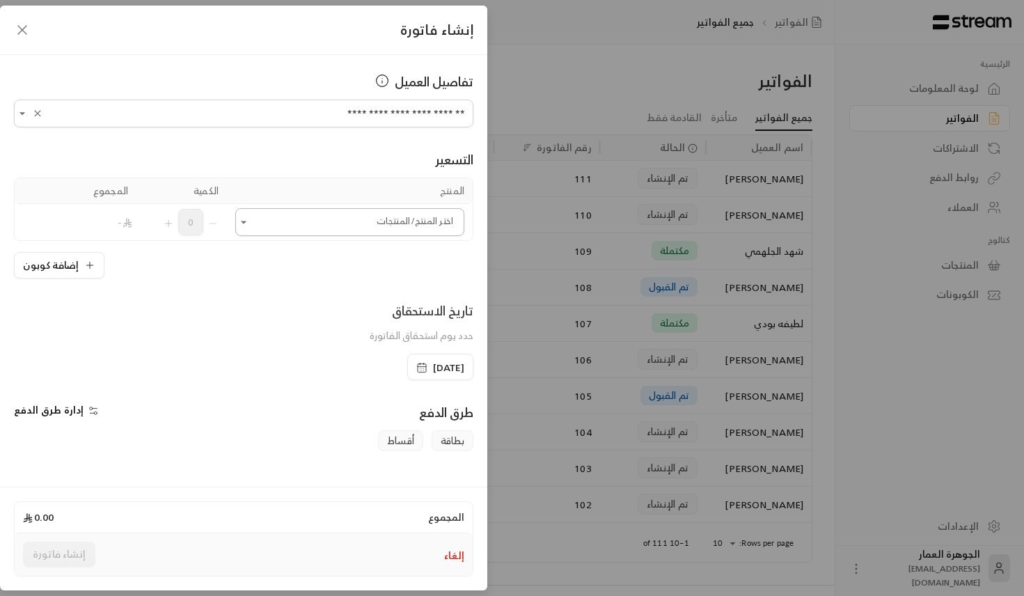
click at [420, 223] on input "اختر العميل" at bounding box center [349, 222] width 229 height 24
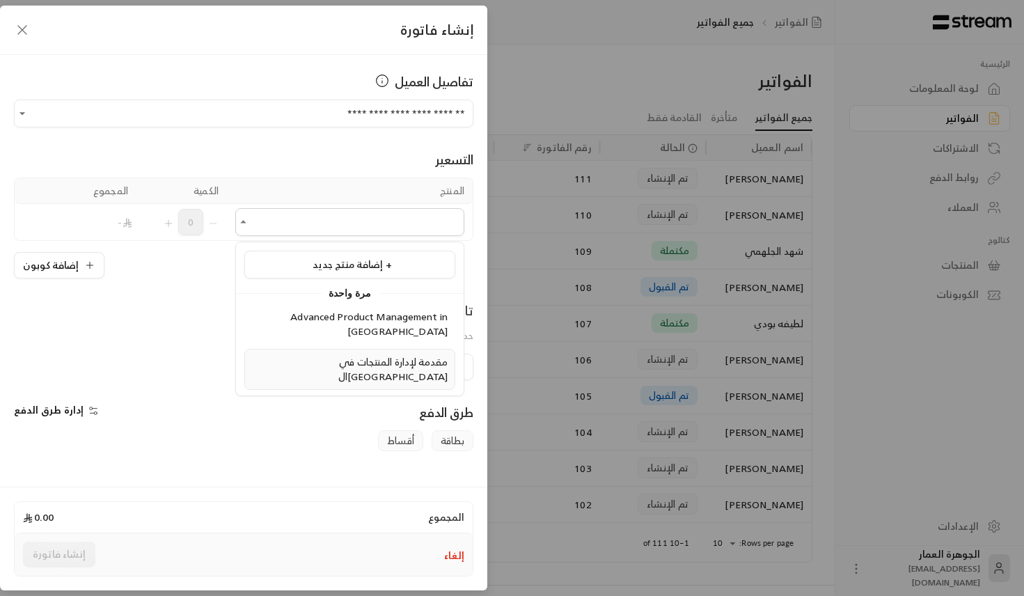
click at [388, 353] on span "مقدمة لإدارة المنتجات في ال[GEOGRAPHIC_DATA]" at bounding box center [392, 369] width 109 height 32
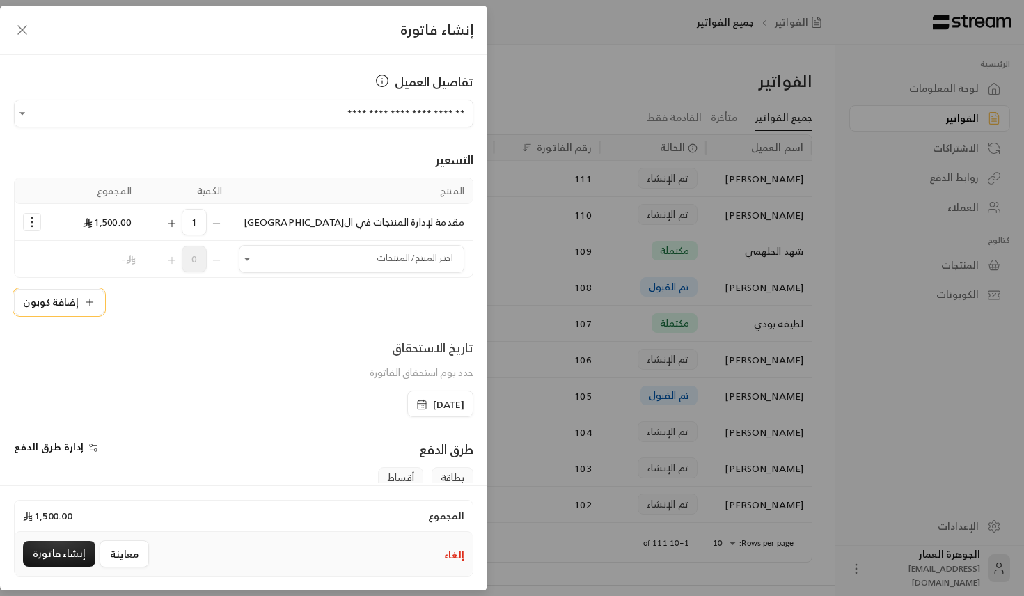
click at [90, 299] on icon "button" at bounding box center [89, 301] width 11 height 11
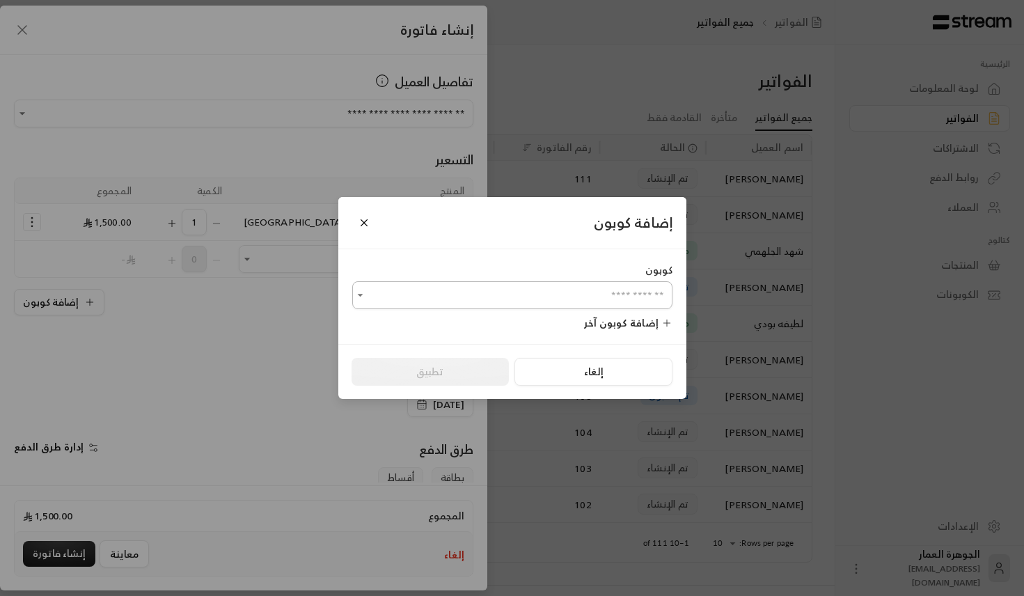
click at [399, 299] on input "اختر العميل" at bounding box center [512, 295] width 320 height 24
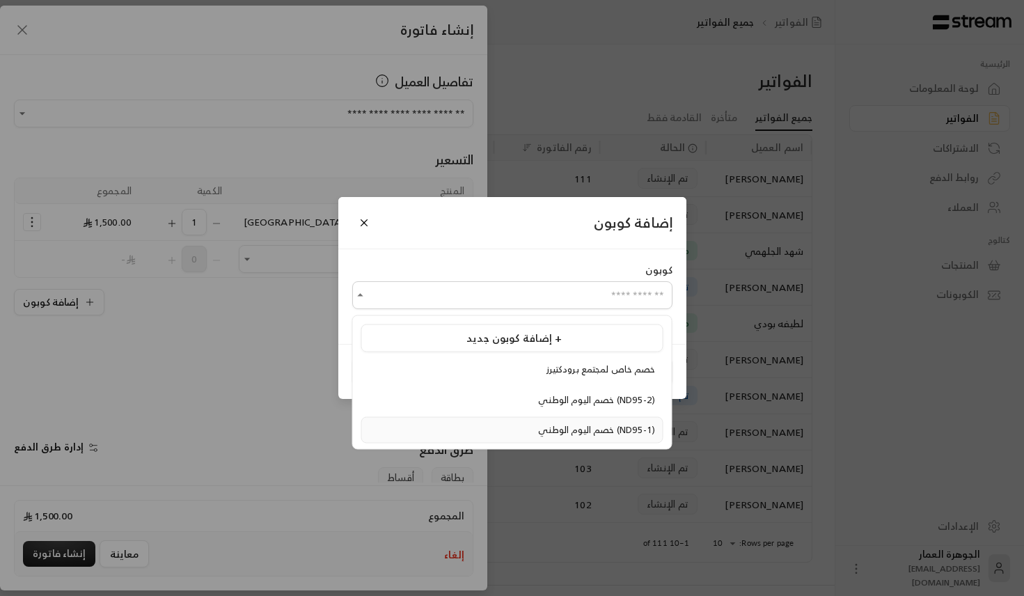
click at [538, 433] on span "خصم اليوم الوطني (ND95-1)" at bounding box center [596, 430] width 117 height 16
type input "**********"
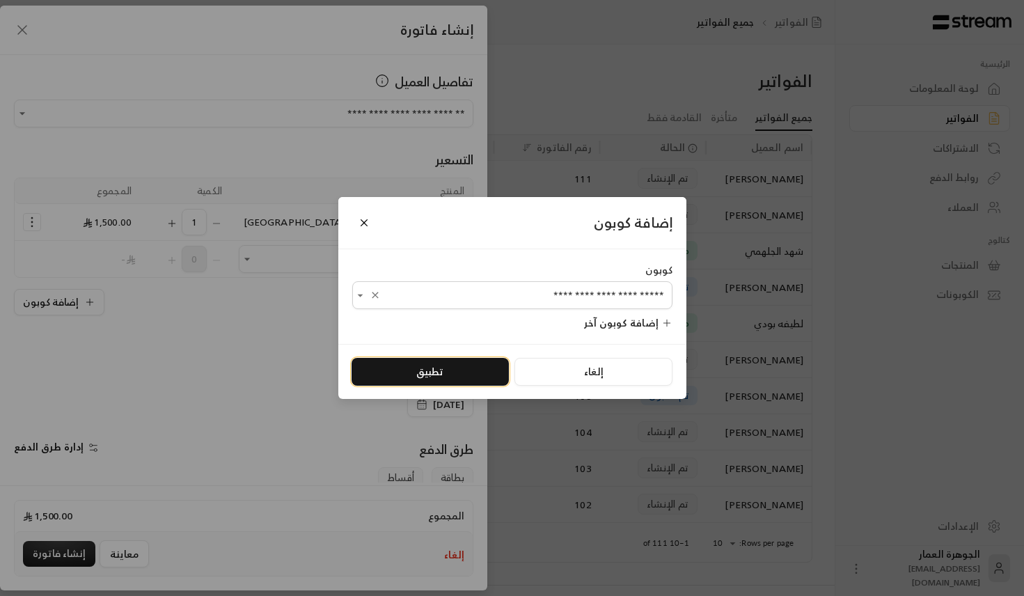
click at [407, 384] on button "تطبيق" at bounding box center [429, 372] width 157 height 28
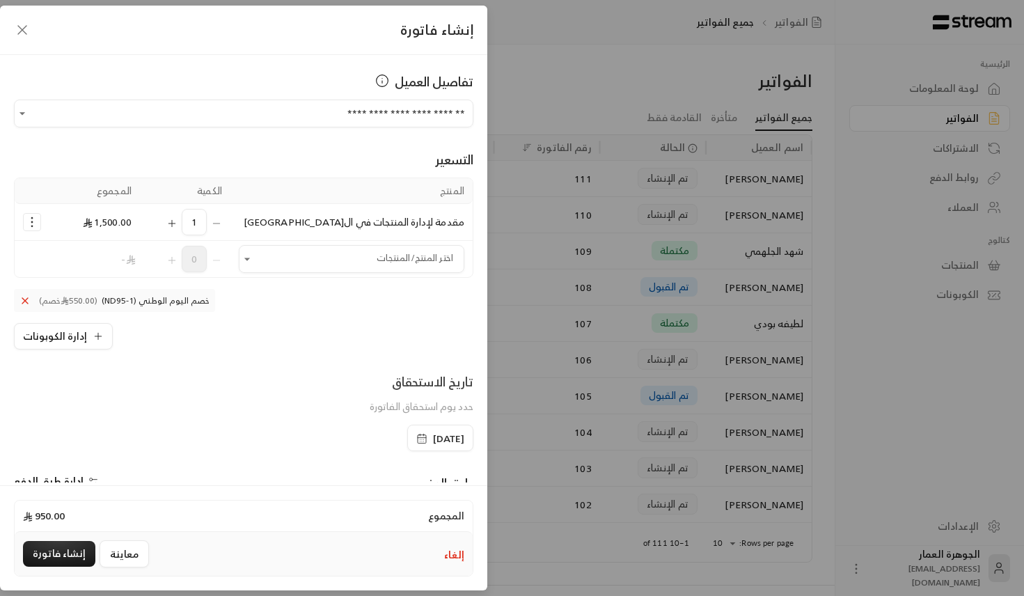
click at [415, 449] on div "[DATE]" at bounding box center [440, 438] width 66 height 26
click at [416, 438] on icon "button" at bounding box center [421, 438] width 11 height 11
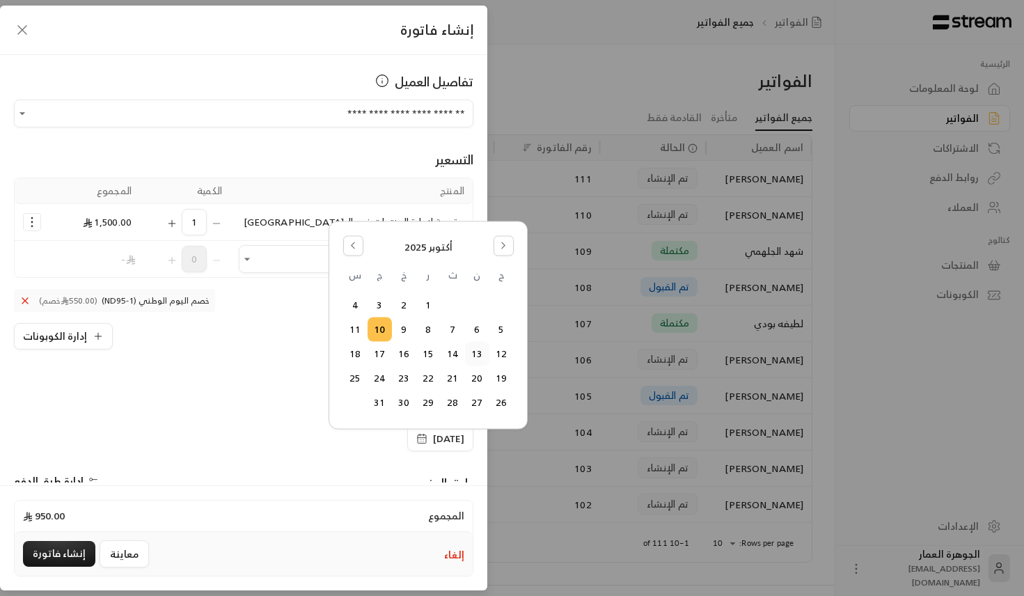
click at [483, 346] on button "13" at bounding box center [477, 353] width 23 height 23
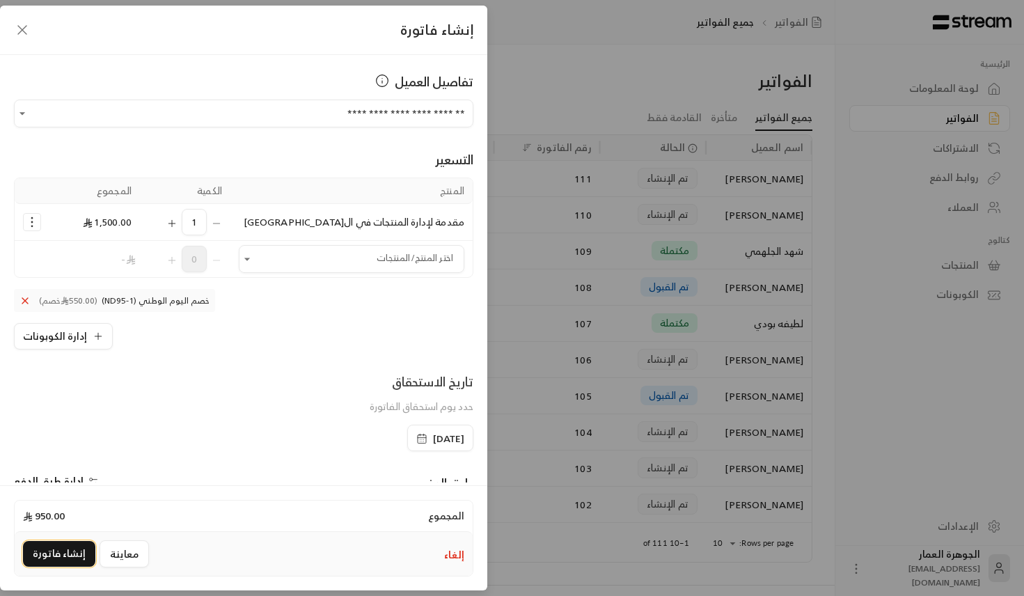
click at [42, 550] on button "إنشاء فاتورة" at bounding box center [59, 554] width 72 height 26
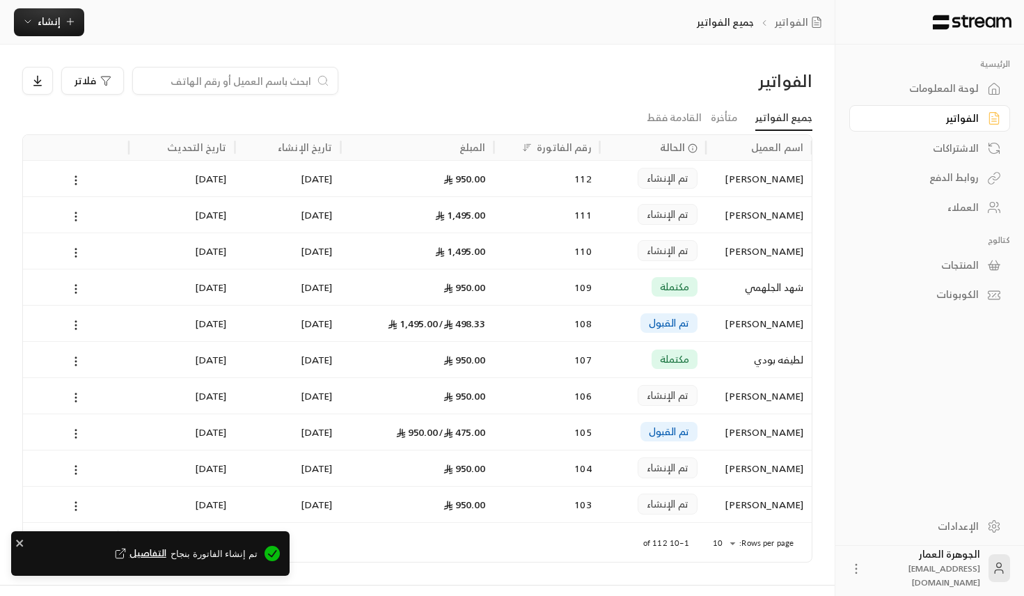
click at [150, 549] on span "التفاصيل" at bounding box center [139, 553] width 54 height 14
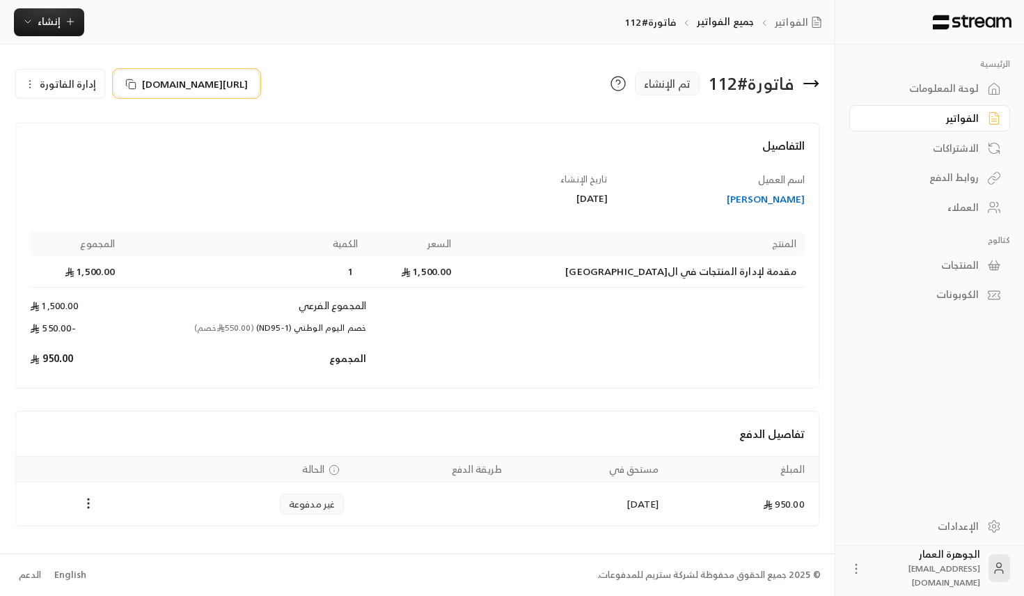
click at [187, 88] on span "[URL][DOMAIN_NAME]" at bounding box center [195, 84] width 106 height 15
click at [68, 22] on icon "button" at bounding box center [70, 21] width 11 height 11
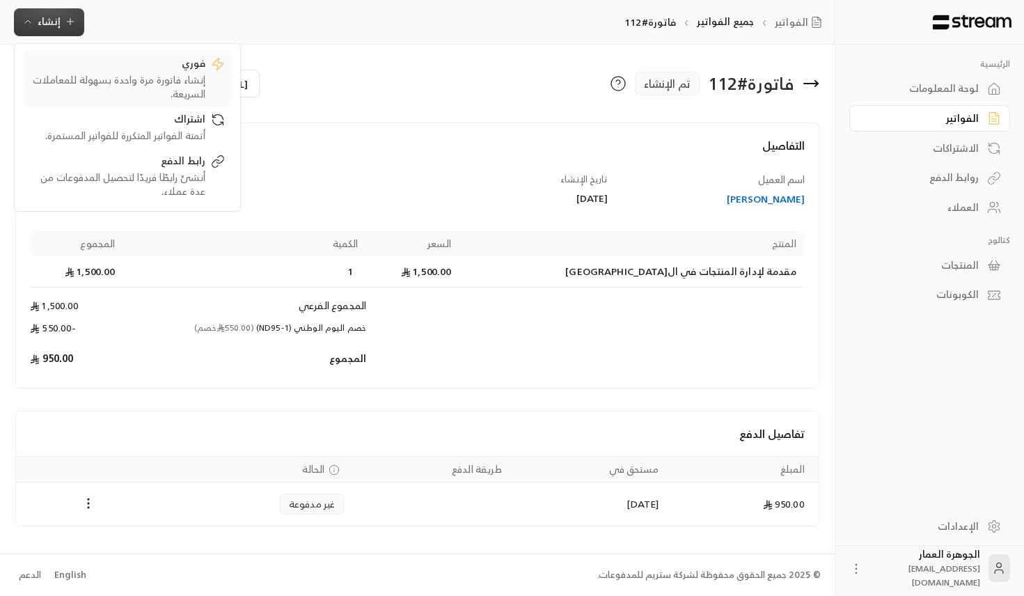
click at [145, 68] on div "فوري" at bounding box center [117, 64] width 175 height 17
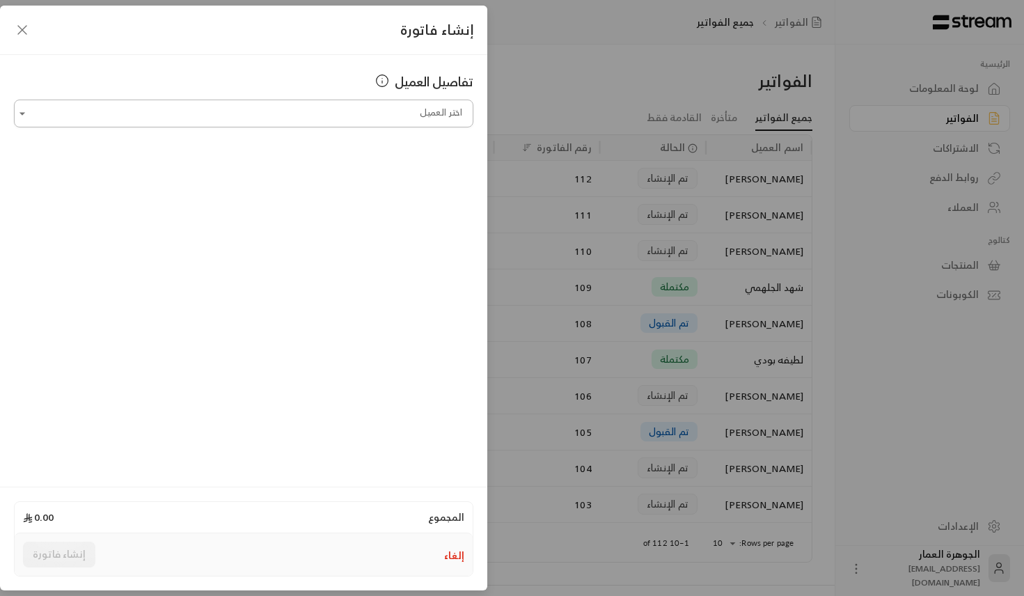
click at [365, 104] on input "اختر العميل" at bounding box center [243, 114] width 459 height 24
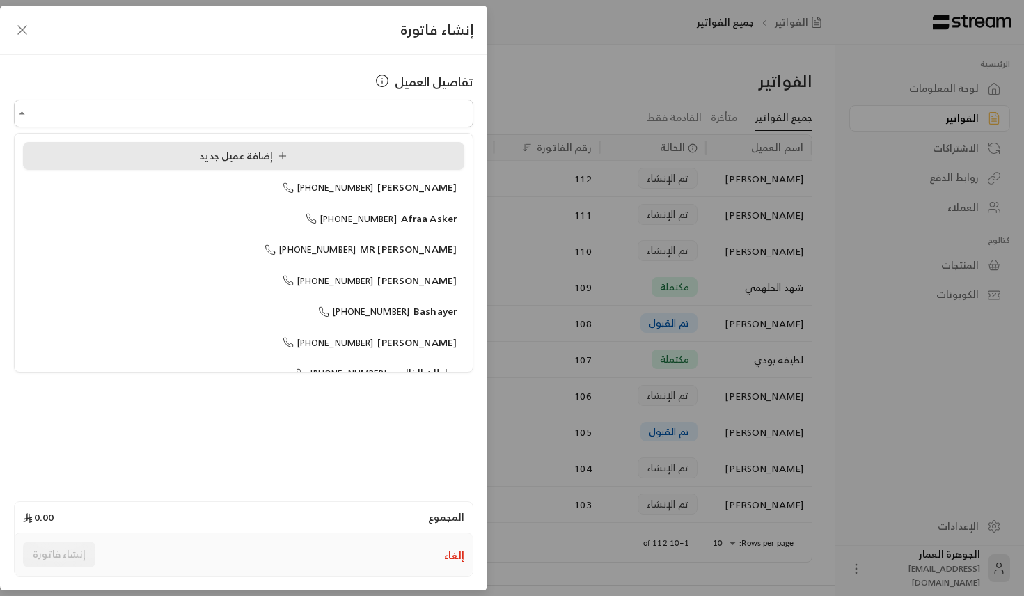
click at [218, 154] on span "إضافة عميل جديد" at bounding box center [246, 155] width 94 height 17
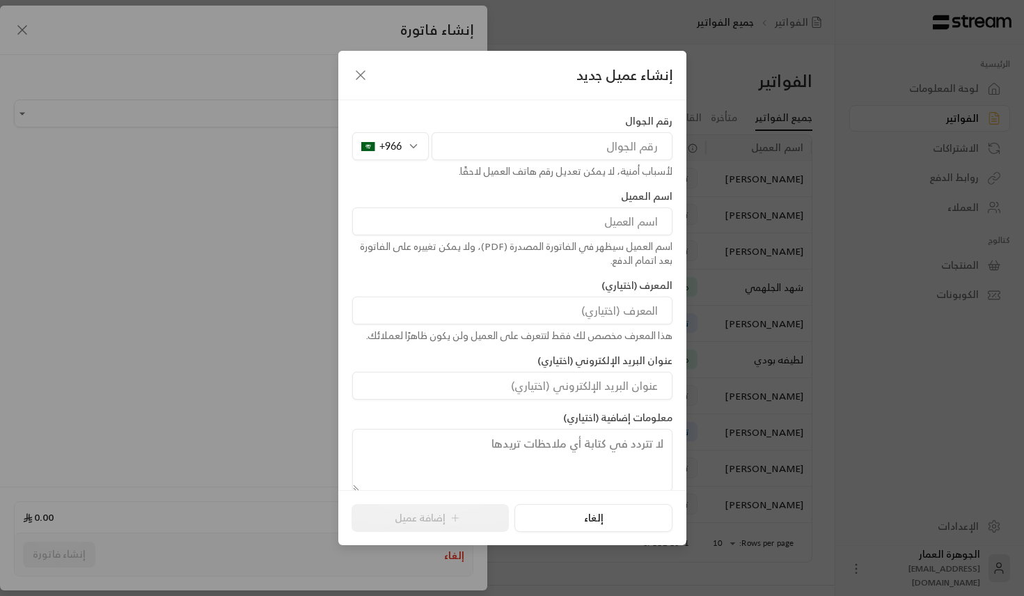
click at [485, 137] on input "tel" at bounding box center [551, 146] width 241 height 28
paste input "540291230"
type input "540291230"
click at [507, 232] on input at bounding box center [512, 221] width 320 height 28
paste input "[PERSON_NAME]"
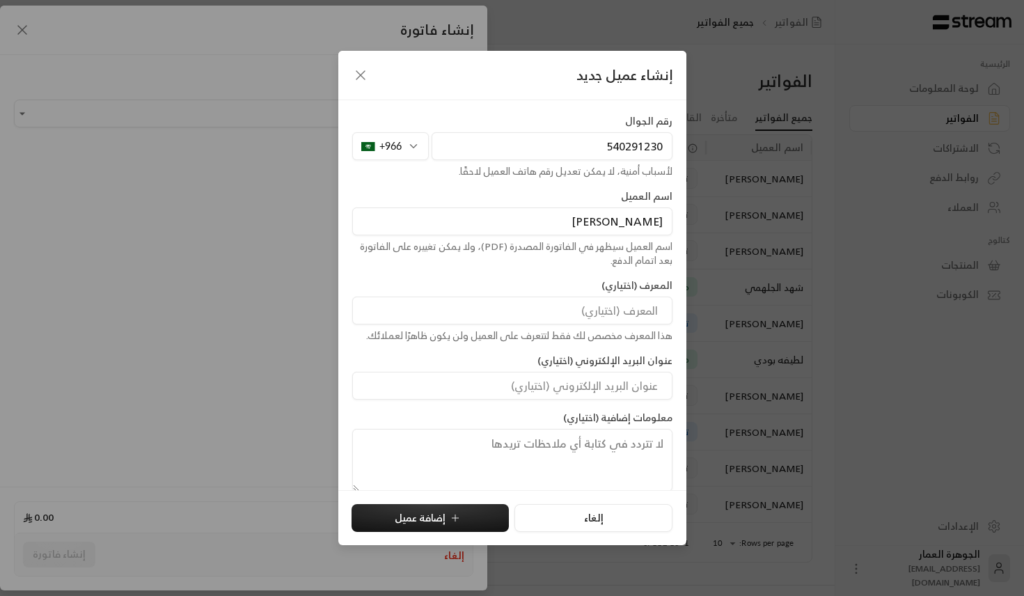
paste input "Alsadah"
type input "[PERSON_NAME]"
click at [453, 525] on button "إضافة عميل" at bounding box center [429, 518] width 157 height 28
type input "**********"
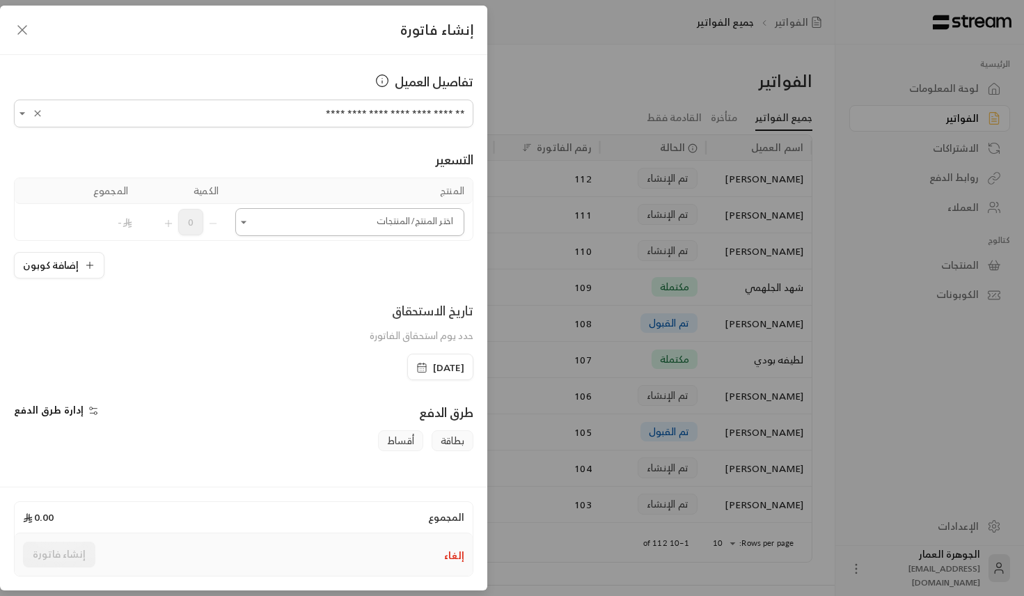
click at [443, 221] on input "اختر العميل" at bounding box center [349, 222] width 229 height 24
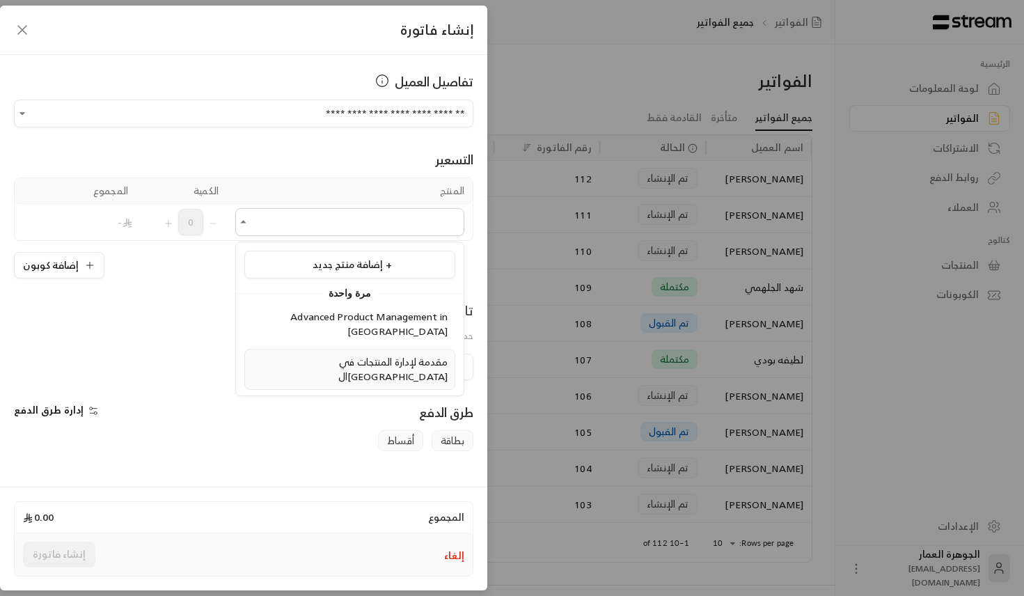
click at [398, 353] on span "مقدمة لإدارة المنتجات في ال[GEOGRAPHIC_DATA]" at bounding box center [392, 369] width 109 height 32
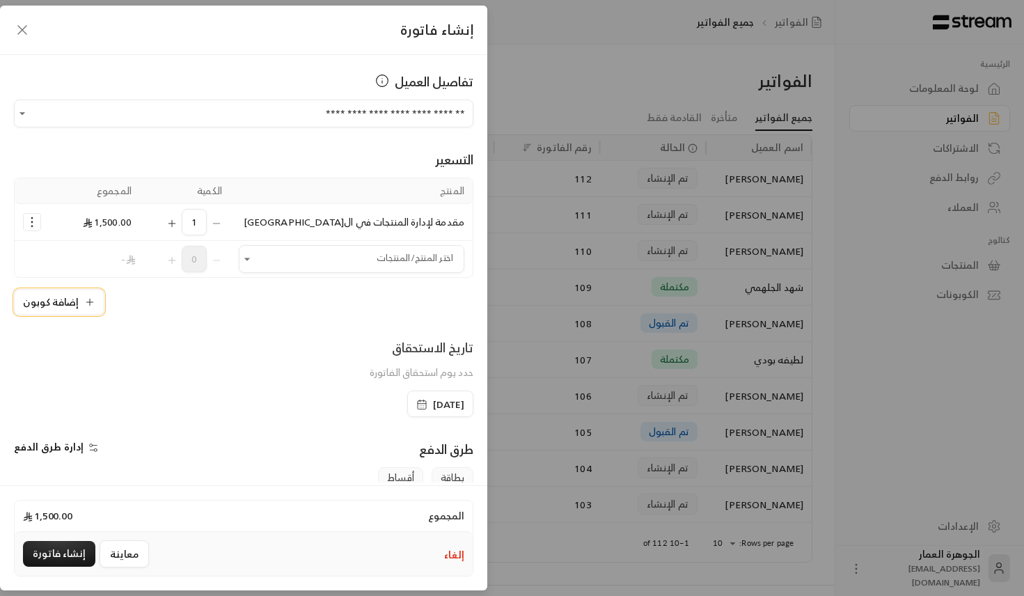
click at [84, 301] on icon "button" at bounding box center [89, 301] width 11 height 11
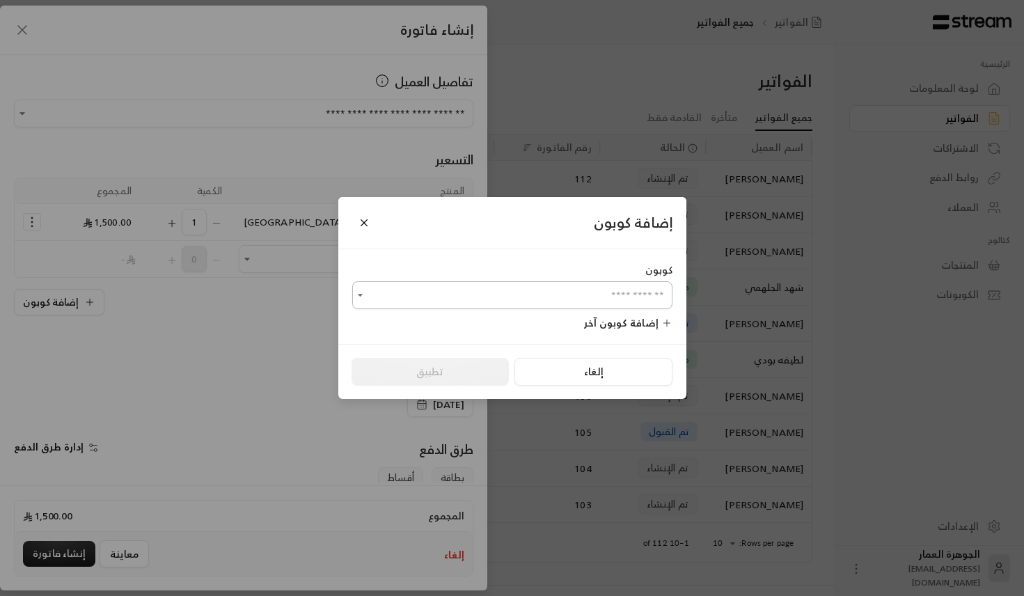
click at [508, 299] on input "اختر العميل" at bounding box center [512, 295] width 320 height 24
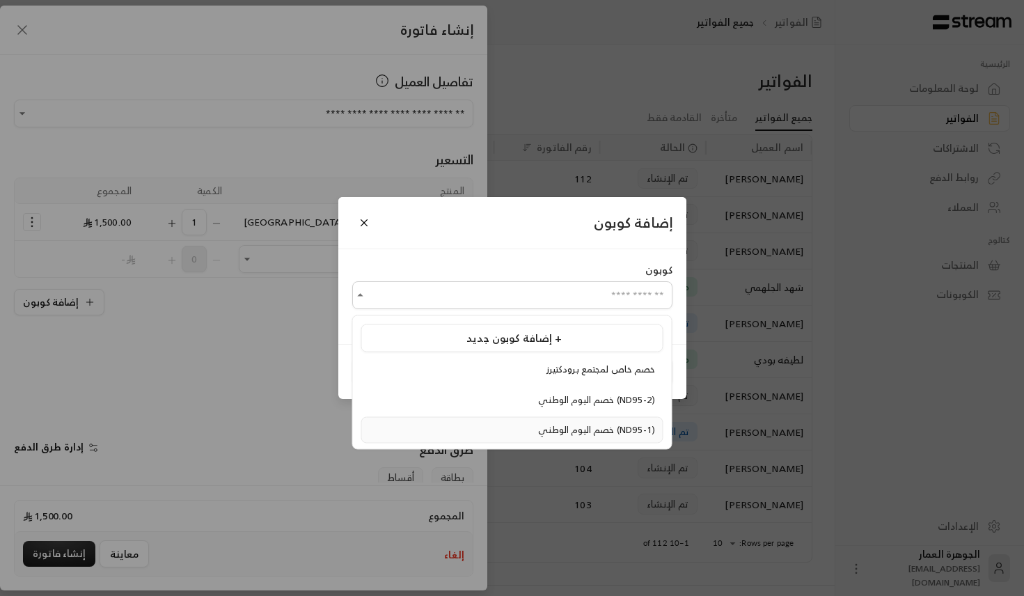
click at [538, 434] on span "خصم اليوم الوطني (ND95-1)" at bounding box center [596, 430] width 117 height 16
type input "**********"
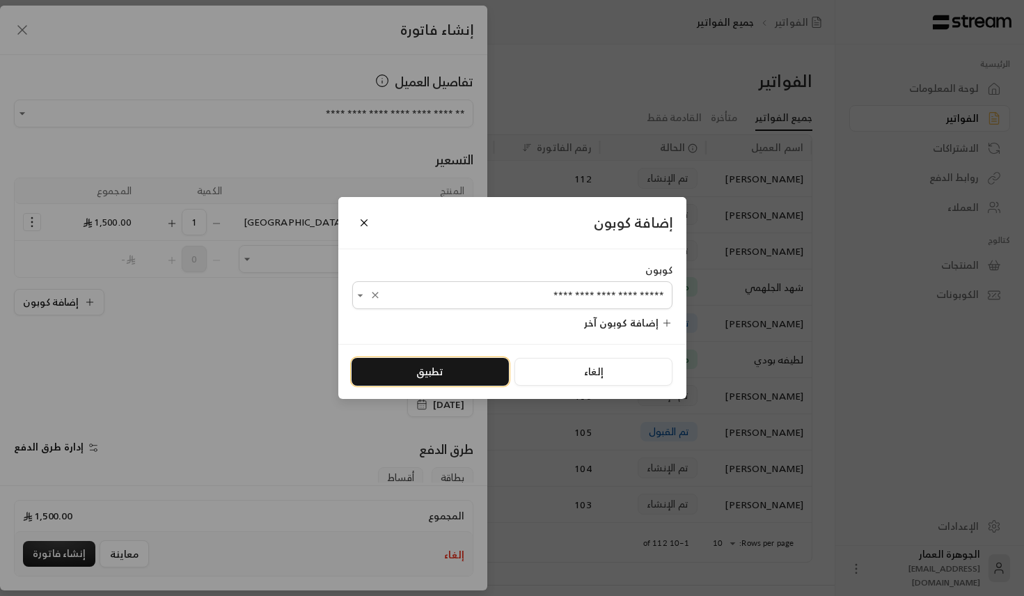
click at [434, 360] on button "تطبيق" at bounding box center [429, 372] width 157 height 28
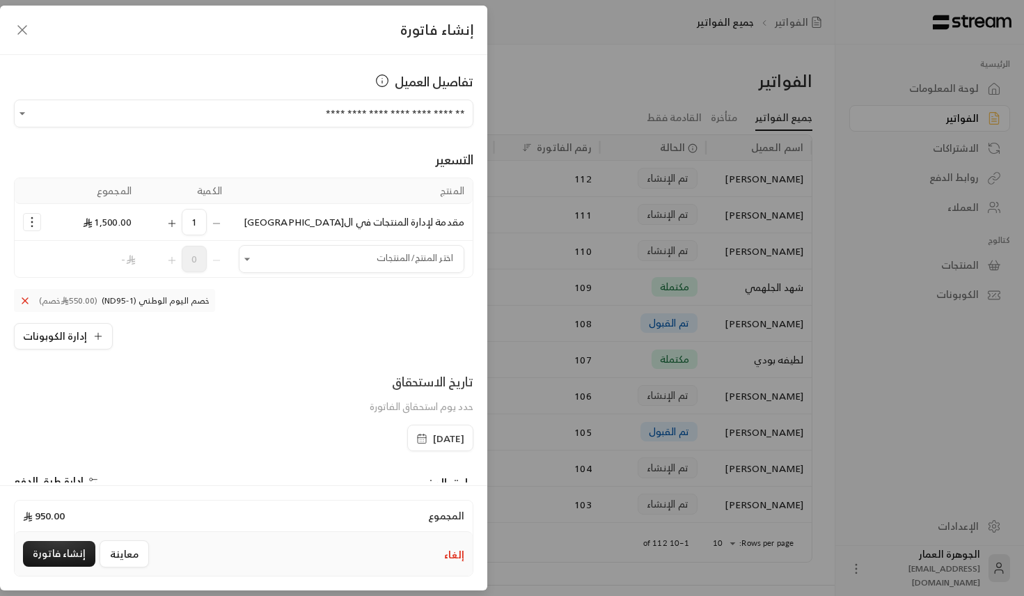
click at [433, 431] on span "[DATE]" at bounding box center [448, 438] width 31 height 14
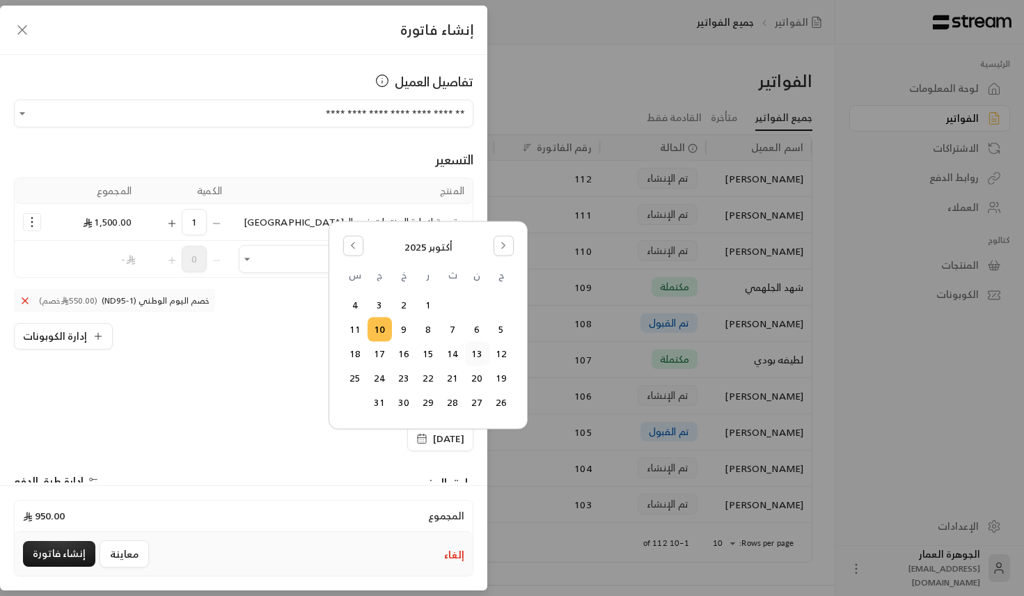
click at [478, 347] on button "13" at bounding box center [477, 353] width 23 height 23
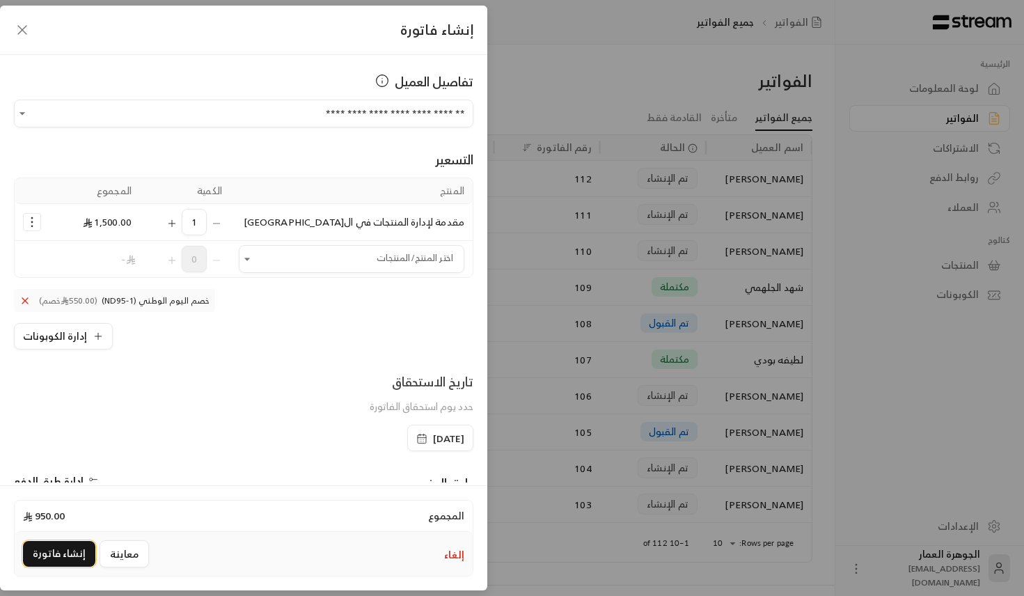
click at [65, 546] on button "إنشاء فاتورة" at bounding box center [59, 554] width 72 height 26
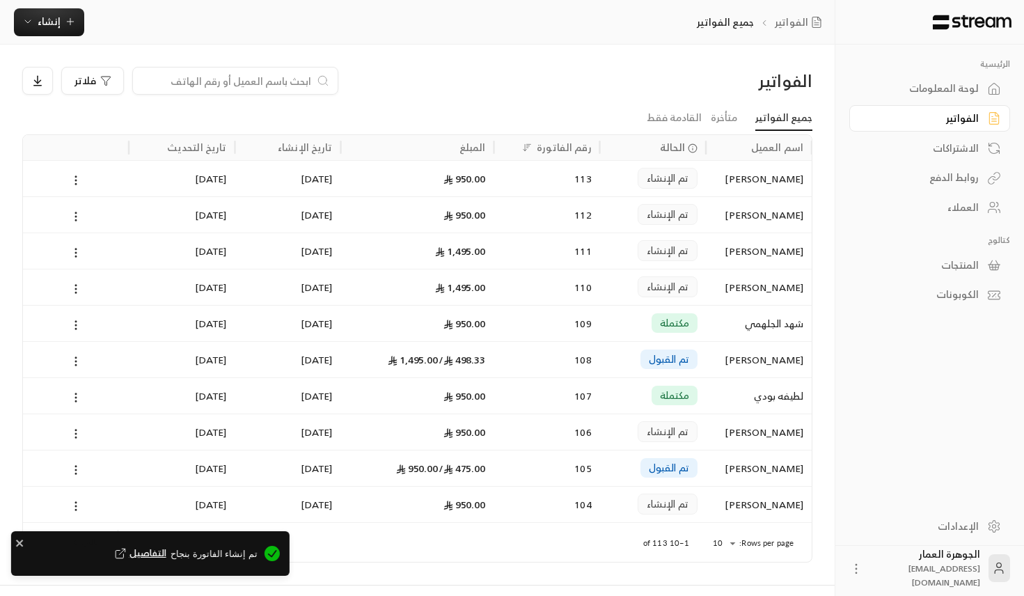
click at [153, 555] on span "التفاصيل" at bounding box center [139, 553] width 54 height 14
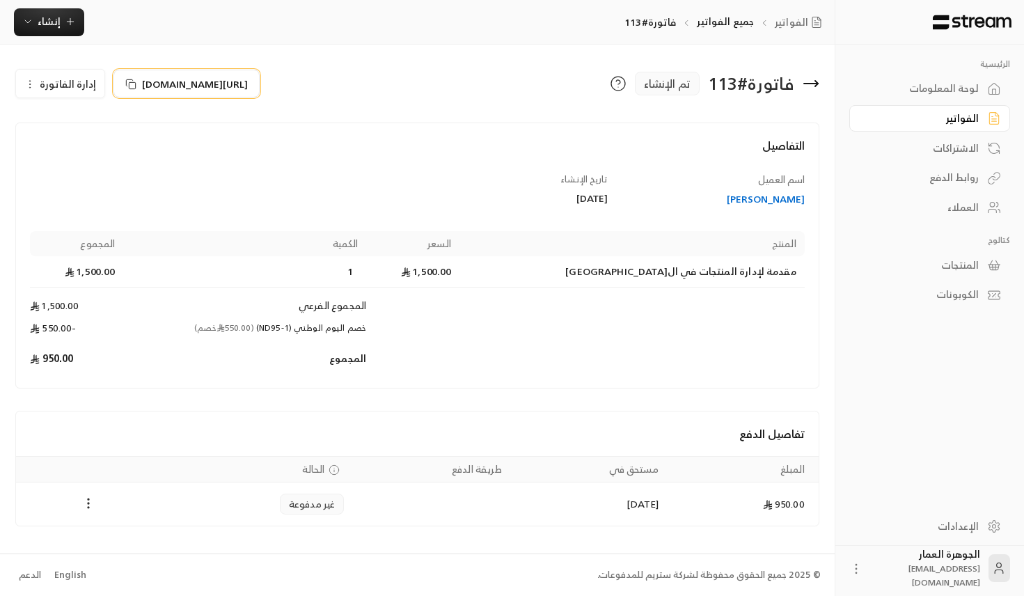
click at [234, 81] on span "[URL][DOMAIN_NAME]" at bounding box center [195, 84] width 106 height 15
